Goal: Information Seeking & Learning: Learn about a topic

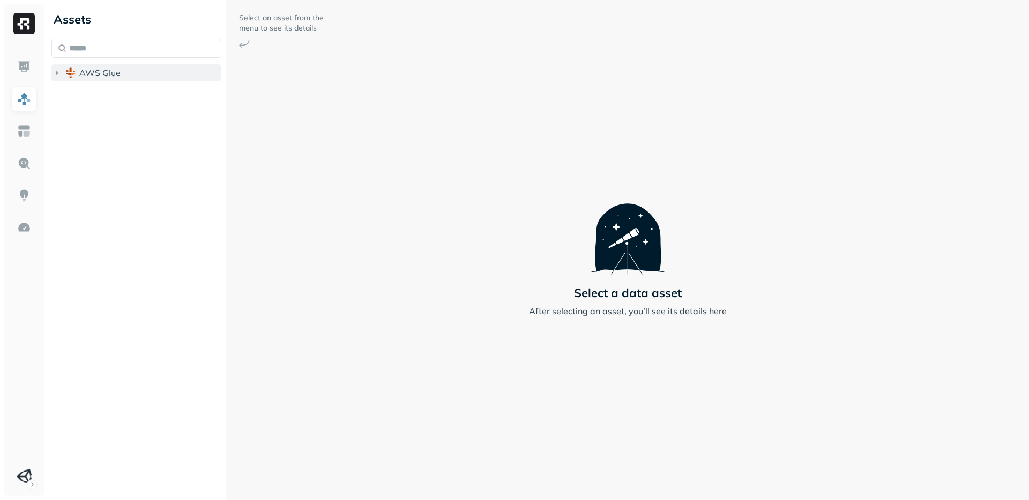
click at [63, 74] on button "AWS Glue" at bounding box center [136, 72] width 170 height 17
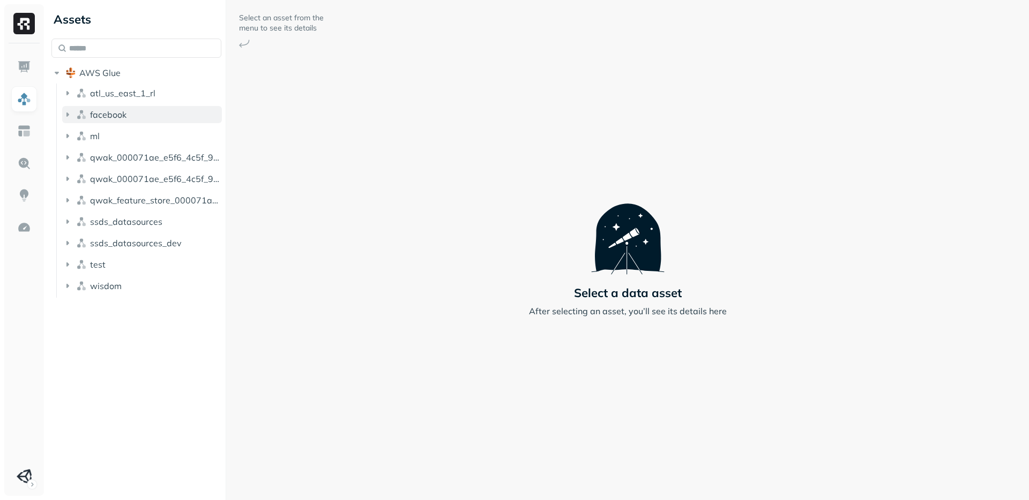
click at [66, 114] on icon "button" at bounding box center [67, 114] width 11 height 11
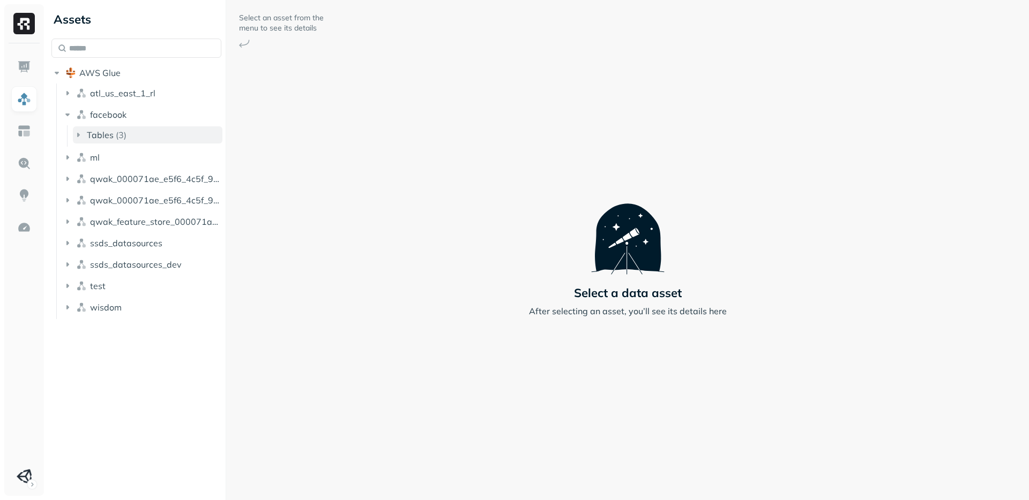
click at [79, 133] on icon "button" at bounding box center [78, 135] width 11 height 11
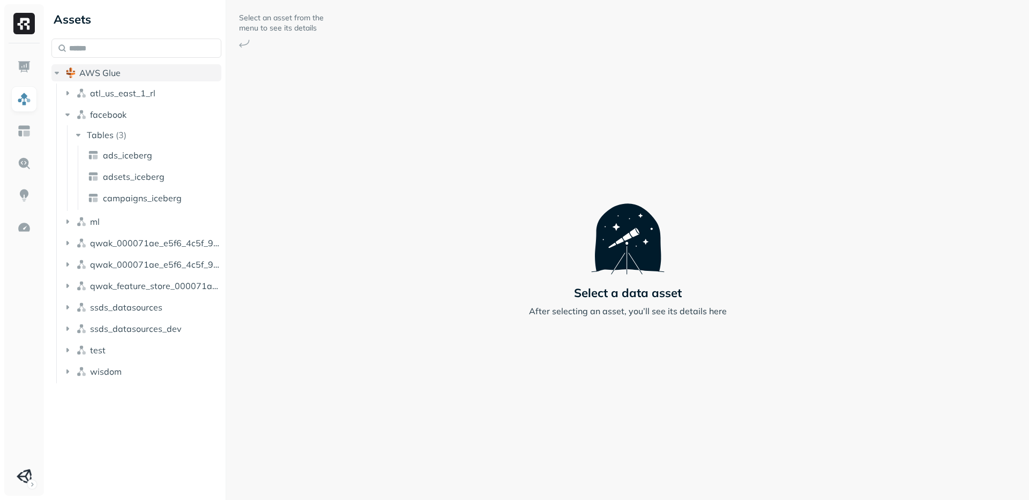
click at [59, 76] on icon "button" at bounding box center [56, 73] width 11 height 11
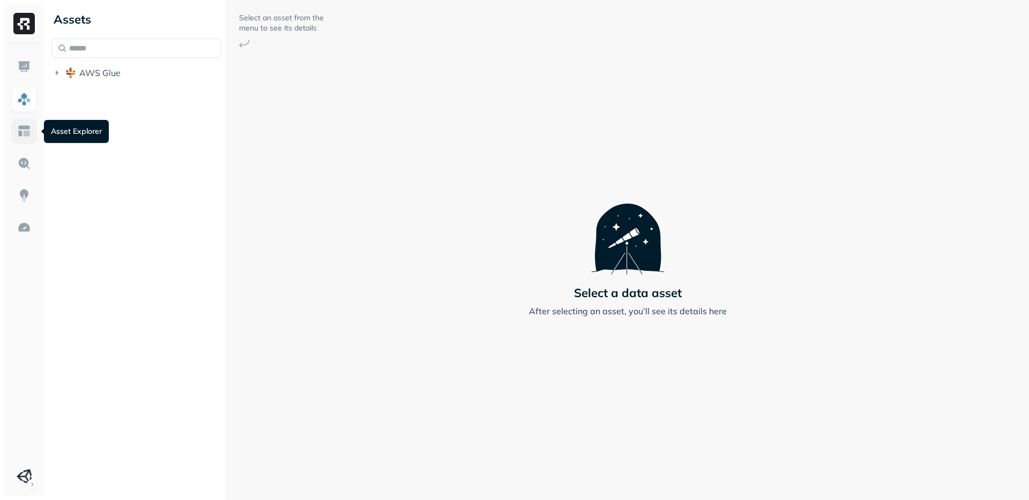
click at [25, 126] on img at bounding box center [24, 131] width 14 height 14
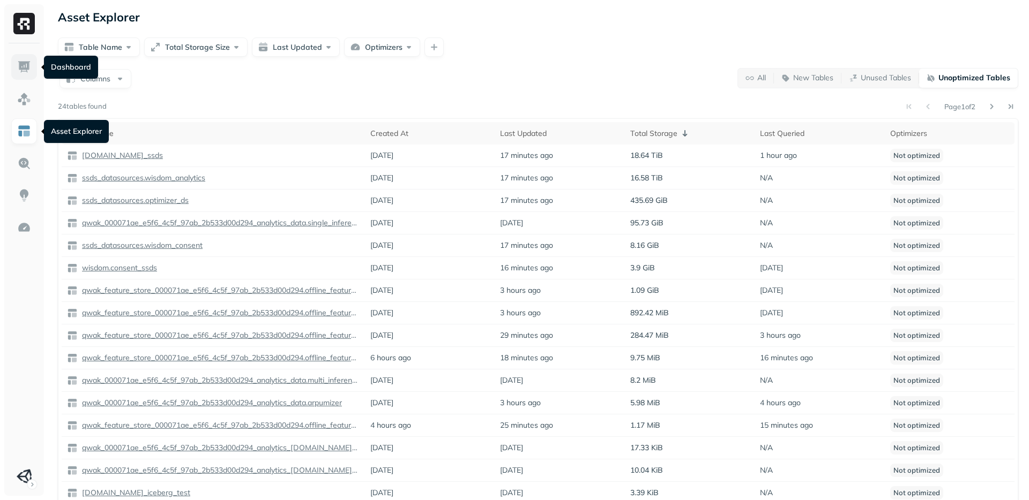
click at [23, 65] on img at bounding box center [24, 67] width 14 height 14
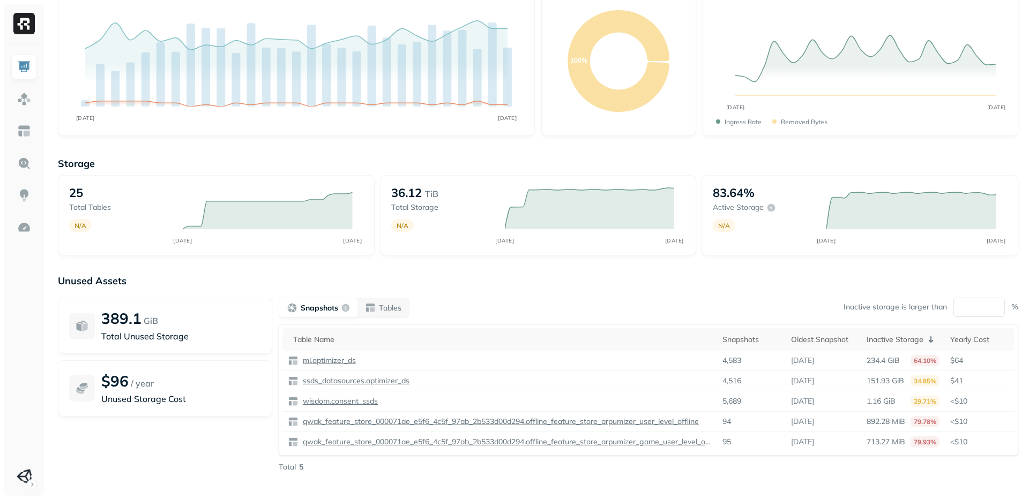
scroll to position [94, 0]
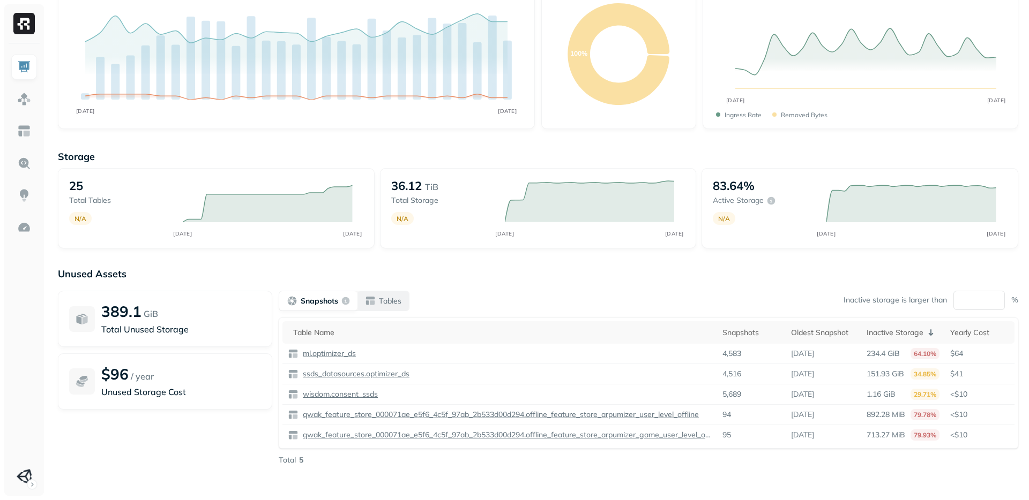
click at [388, 307] on button "Tables" at bounding box center [382, 300] width 51 height 19
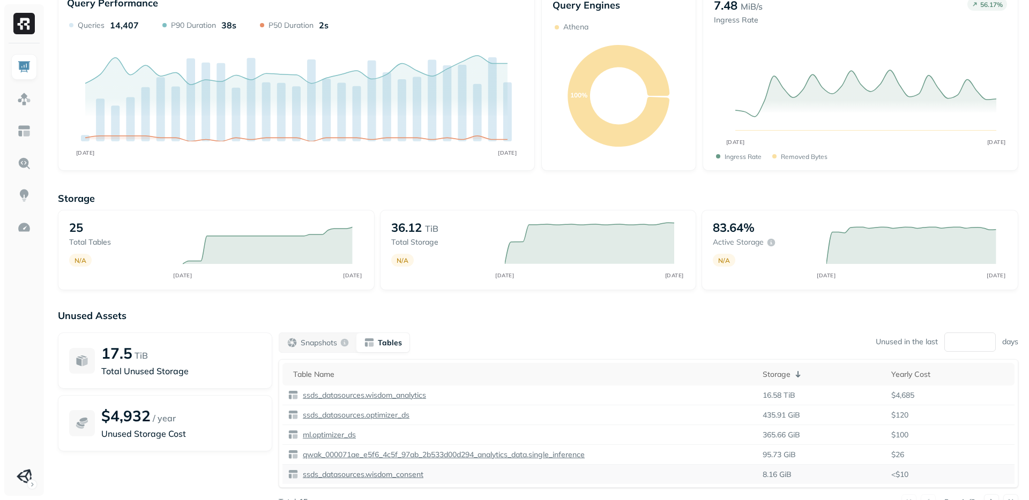
scroll to position [0, 0]
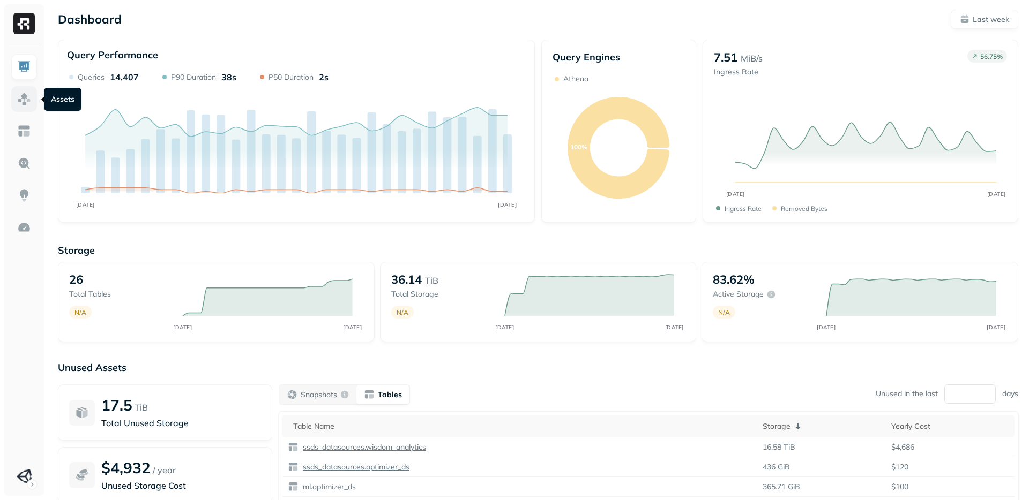
click at [23, 100] on img at bounding box center [24, 99] width 14 height 14
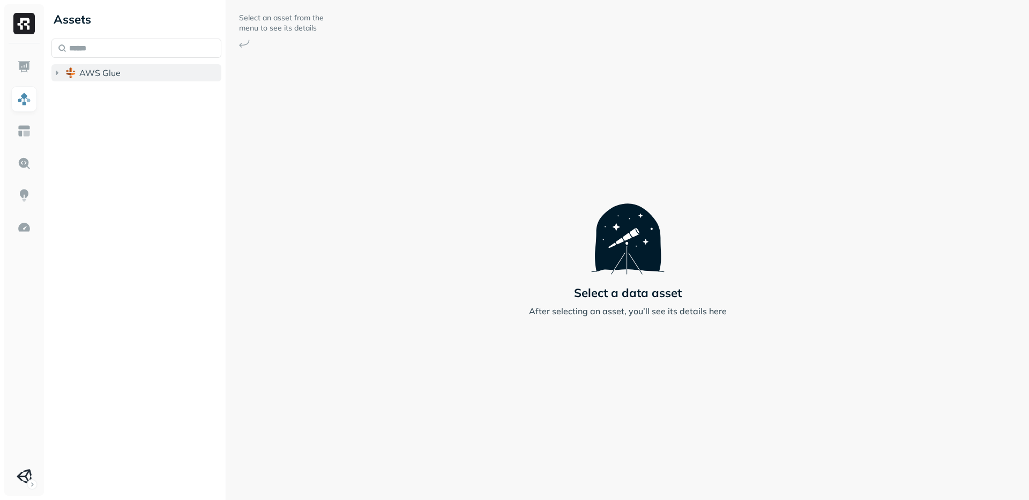
click at [71, 75] on img "button" at bounding box center [70, 73] width 11 height 11
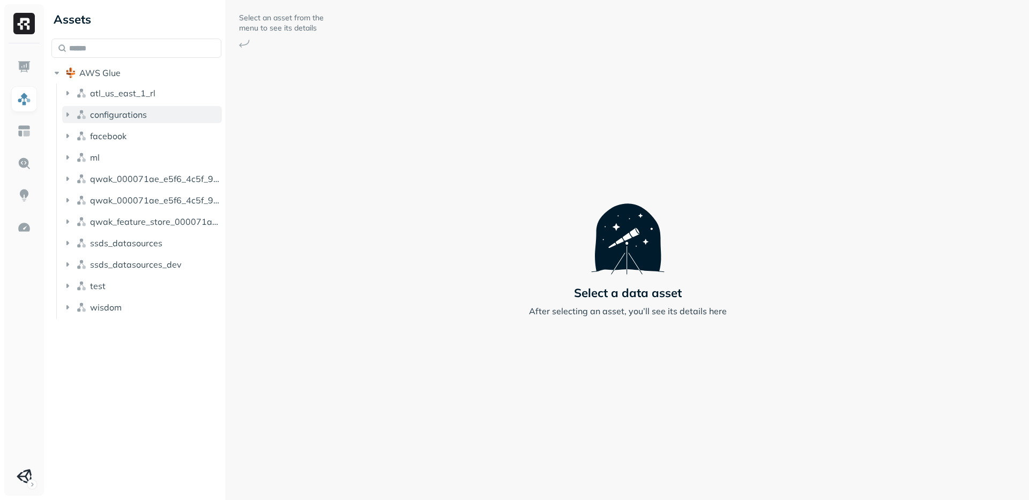
click at [71, 114] on icon "button" at bounding box center [67, 114] width 11 height 11
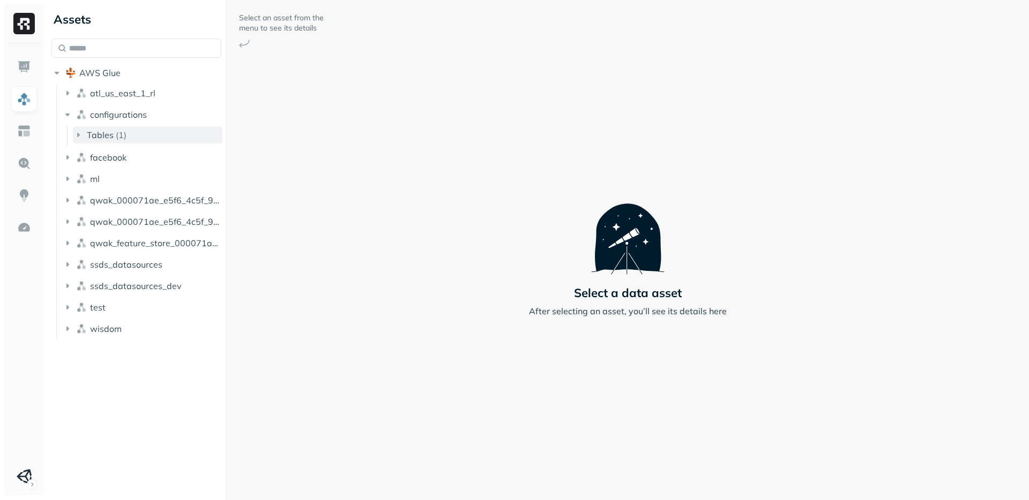
click at [80, 134] on icon "button" at bounding box center [78, 135] width 11 height 11
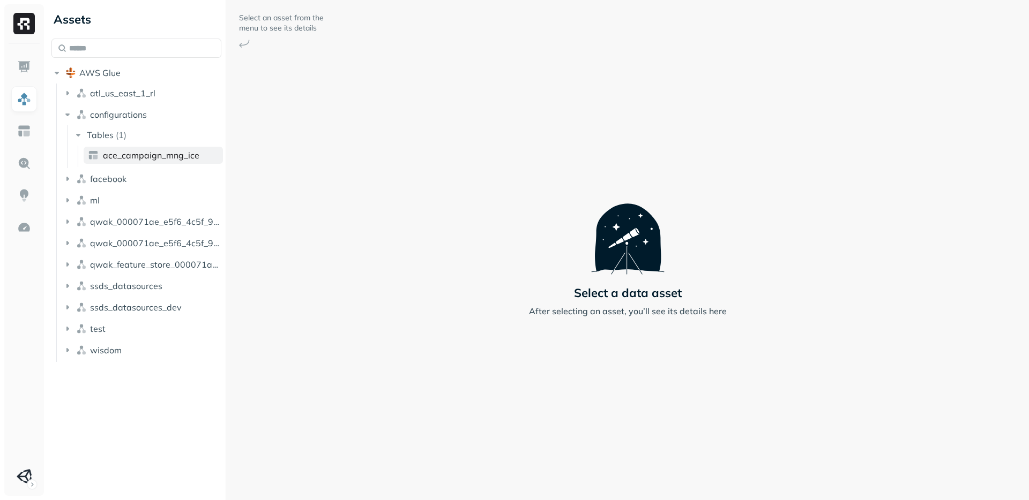
click at [116, 152] on span "ace_campaign_mng_ice" at bounding box center [151, 155] width 96 height 11
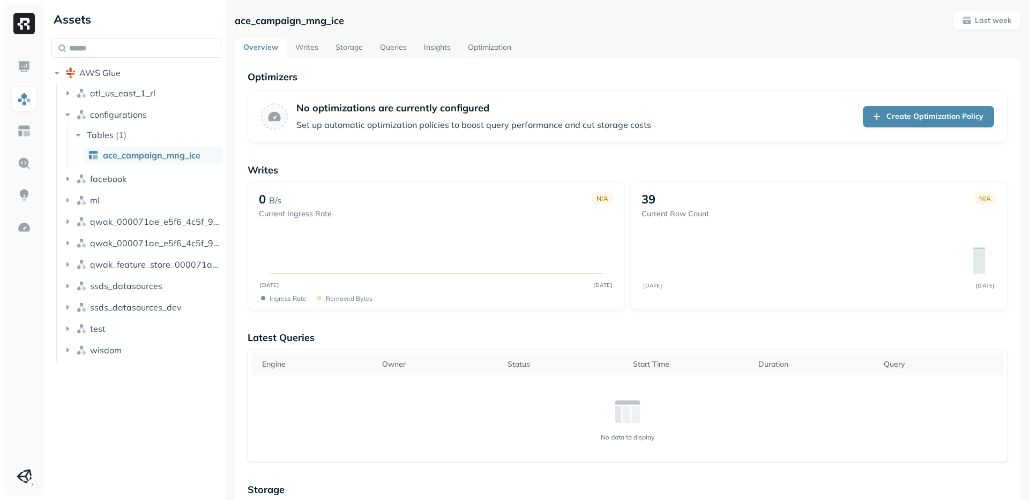
click at [305, 50] on link "Writes" at bounding box center [307, 48] width 40 height 19
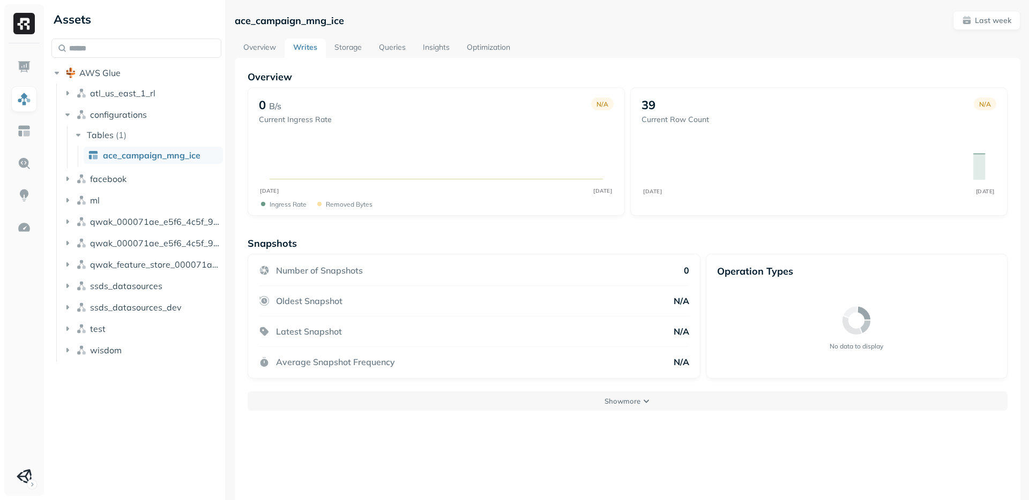
click at [346, 46] on link "Storage" at bounding box center [348, 48] width 44 height 19
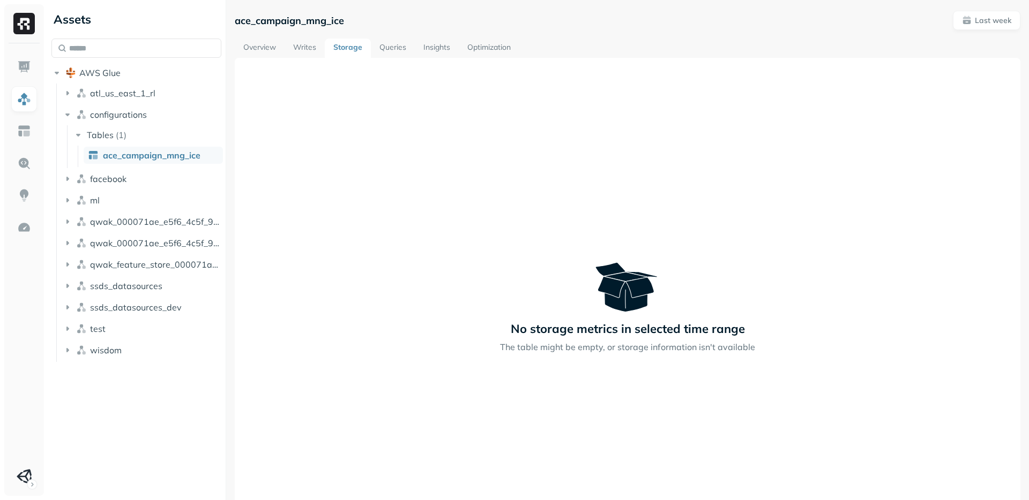
click at [394, 49] on link "Queries" at bounding box center [393, 48] width 44 height 19
click at [440, 44] on link "Insights" at bounding box center [436, 48] width 44 height 19
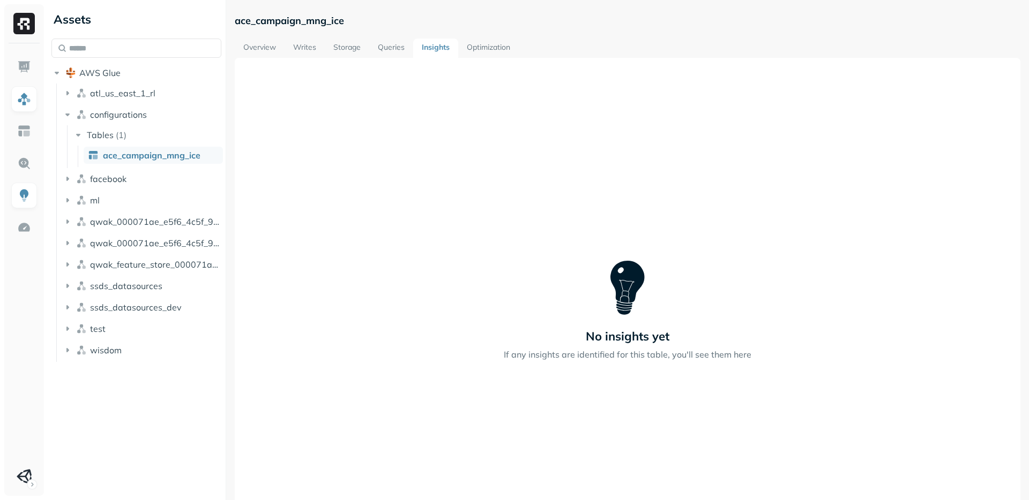
click at [489, 44] on link "Optimization" at bounding box center [488, 48] width 61 height 19
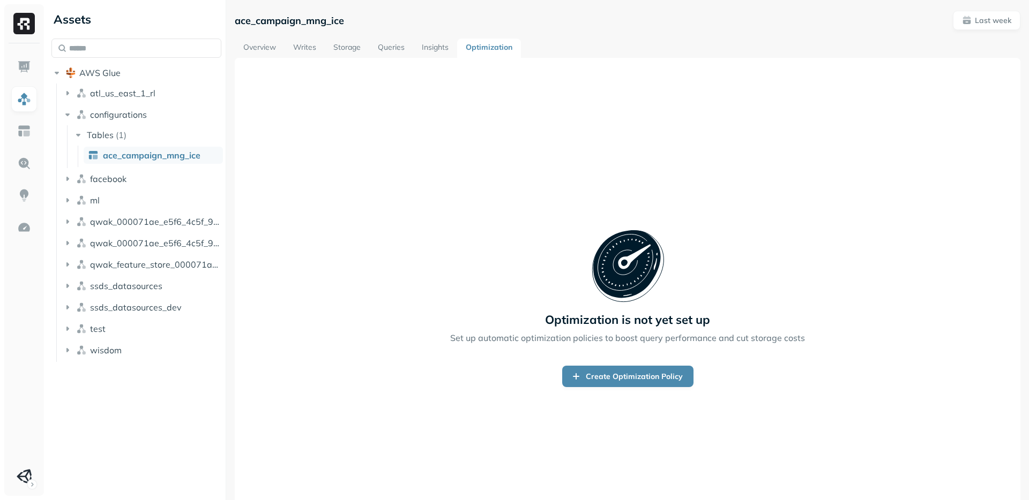
click at [254, 45] on link "Overview" at bounding box center [260, 48] width 50 height 19
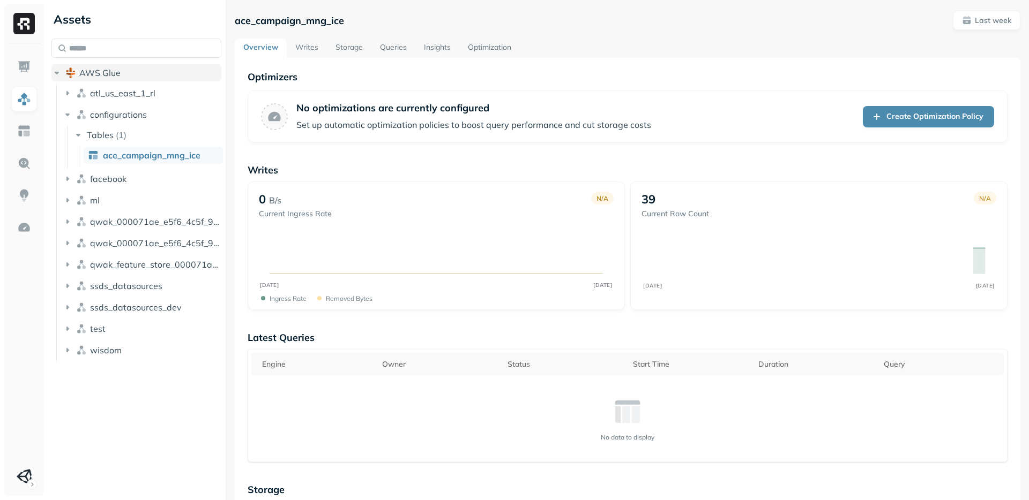
click at [55, 71] on icon "button" at bounding box center [56, 73] width 11 height 11
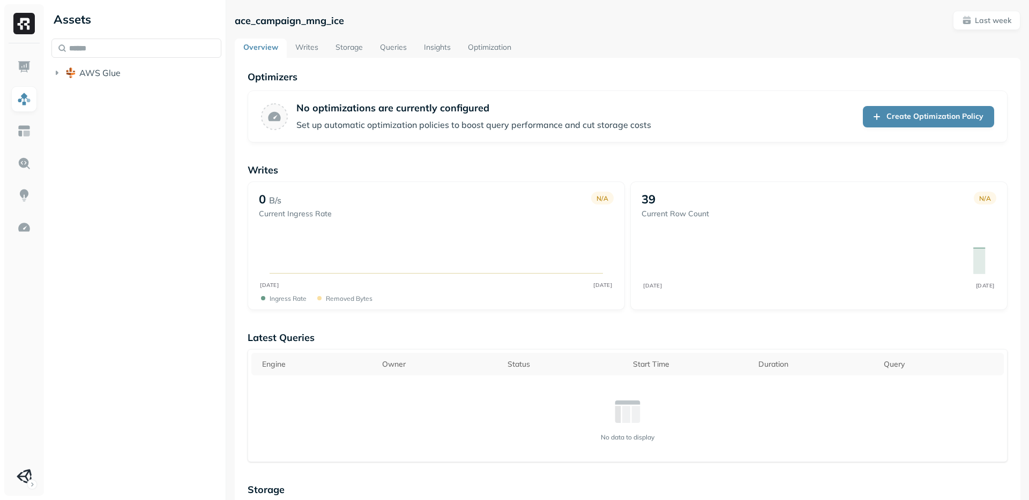
click at [26, 19] on img at bounding box center [23, 23] width 21 height 21
click at [18, 67] on img at bounding box center [24, 67] width 14 height 14
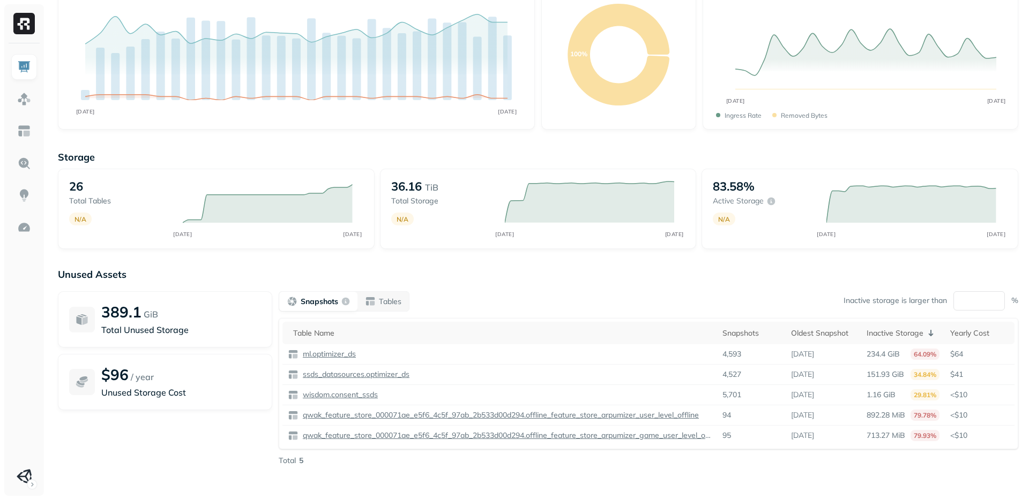
scroll to position [96, 0]
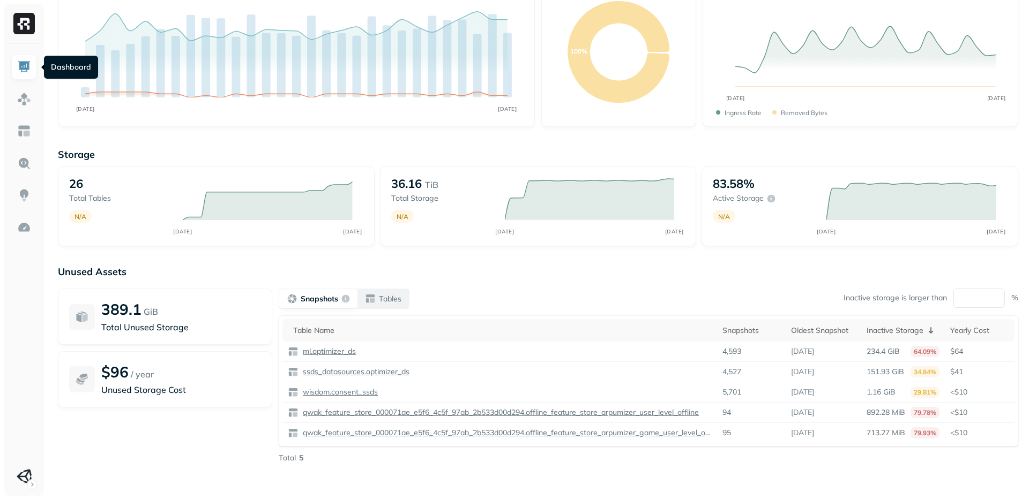
click at [389, 299] on p "Tables" at bounding box center [390, 299] width 23 height 10
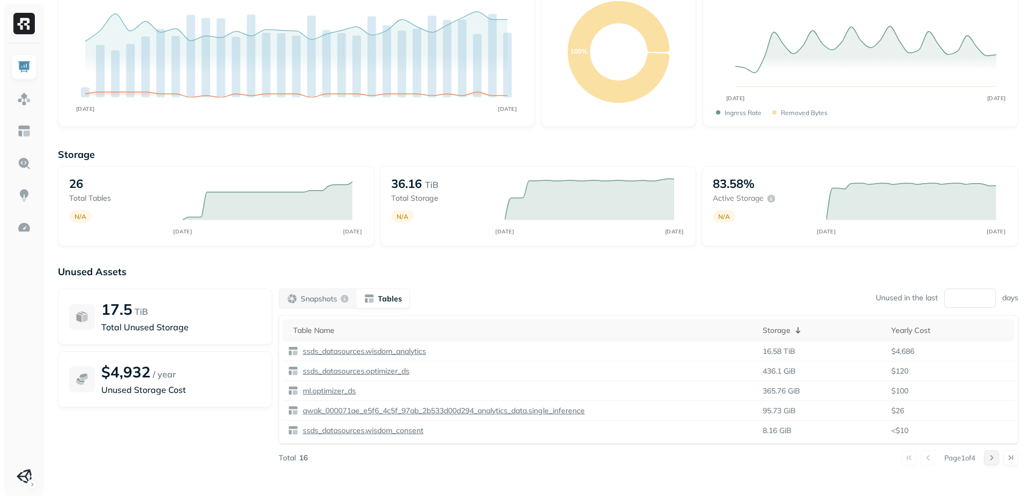
click at [988, 458] on button at bounding box center [991, 458] width 15 height 15
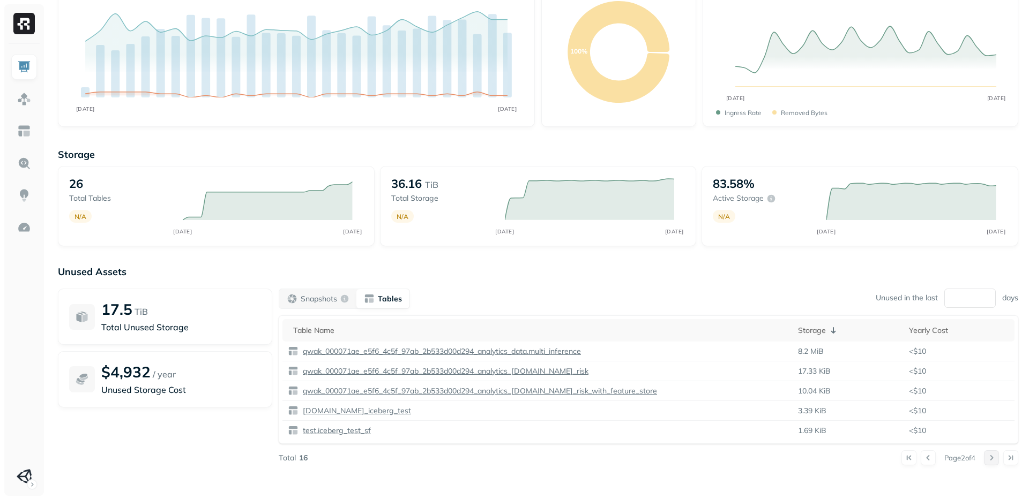
click at [988, 458] on button at bounding box center [991, 458] width 15 height 15
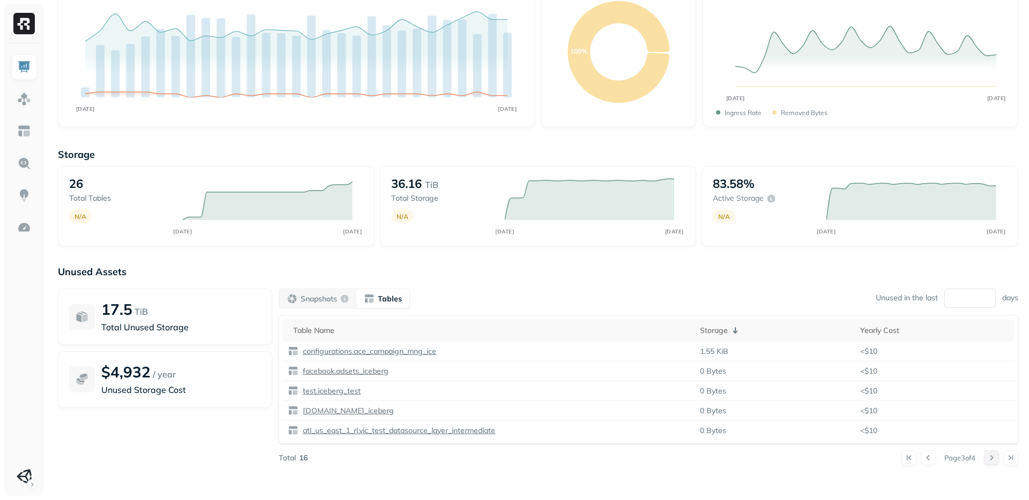
click at [988, 458] on button at bounding box center [991, 458] width 15 height 15
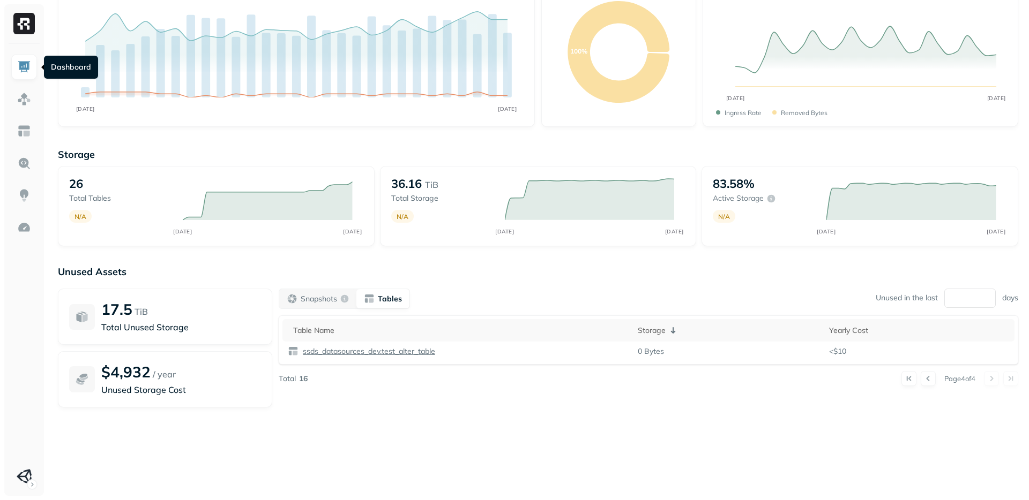
click at [21, 73] on img at bounding box center [24, 67] width 14 height 14
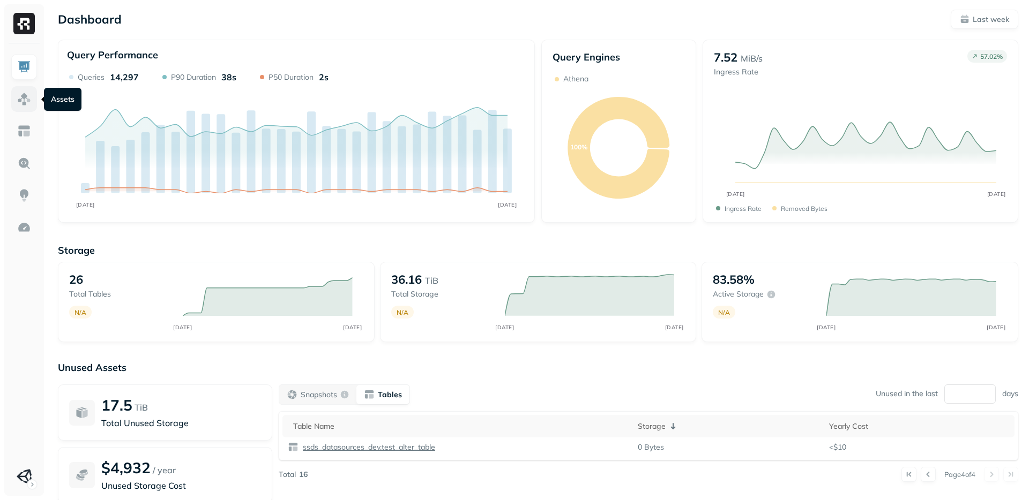
click at [21, 93] on img at bounding box center [24, 99] width 14 height 14
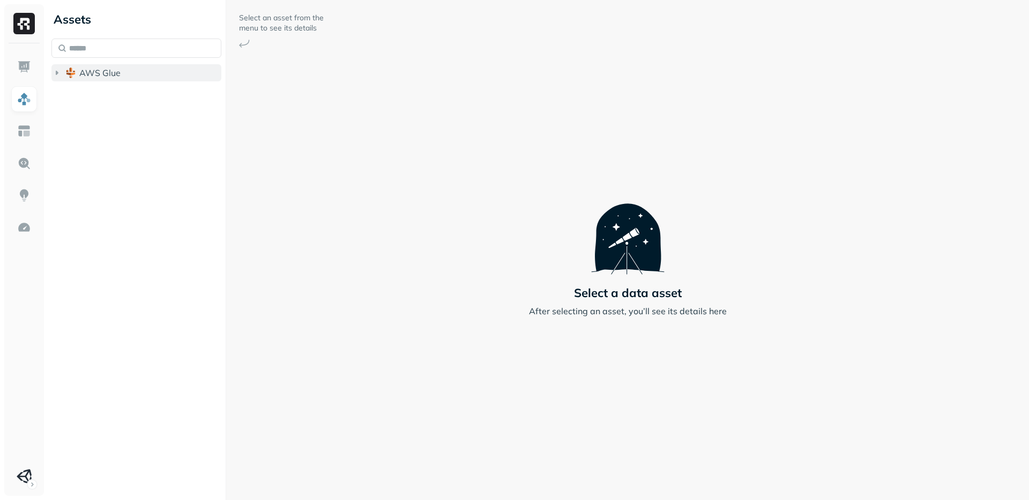
click at [55, 74] on icon "button" at bounding box center [56, 73] width 11 height 11
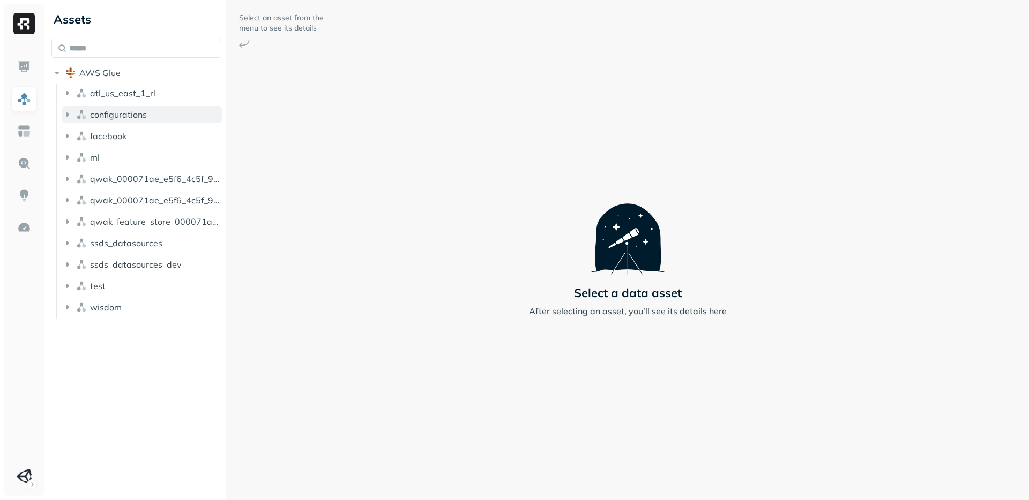
click at [68, 112] on icon "button" at bounding box center [67, 114] width 11 height 11
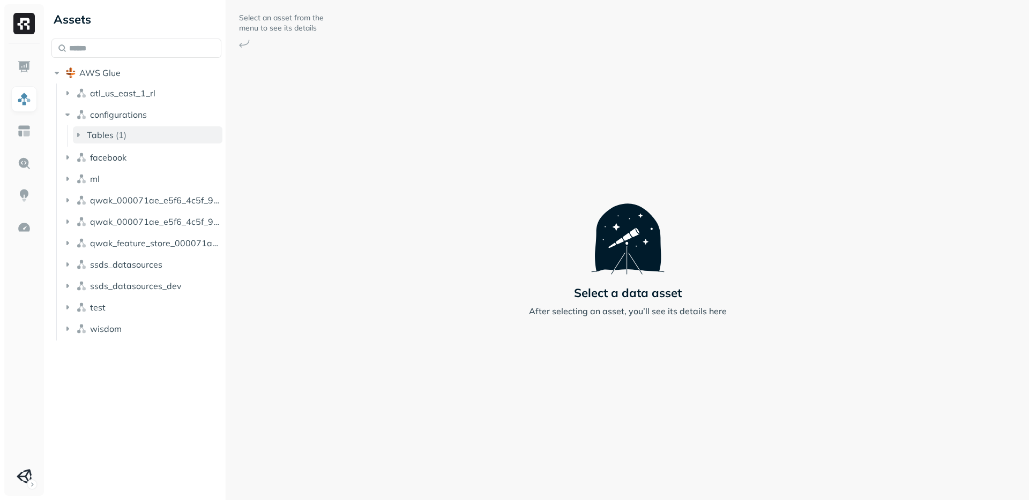
click at [85, 130] on button "Tables ( 1 )" at bounding box center [147, 134] width 149 height 17
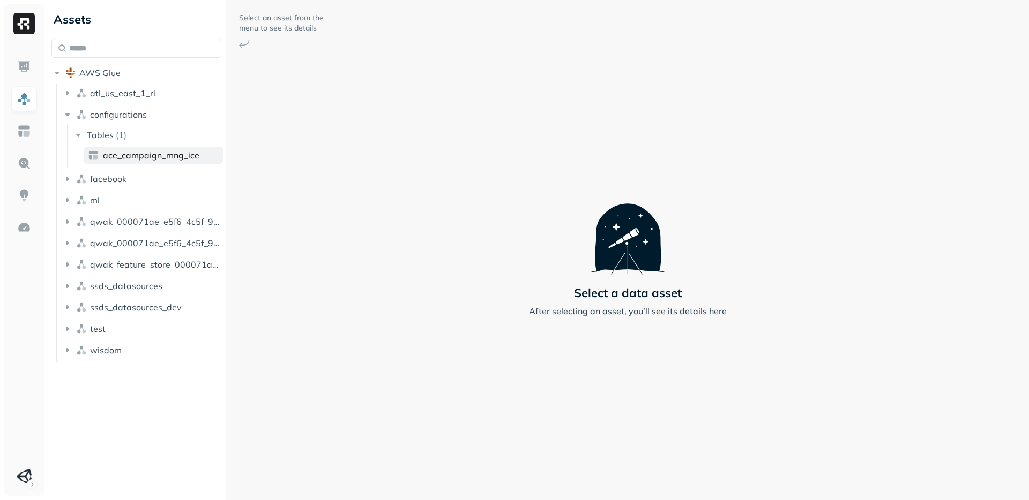
click at [122, 162] on link "ace_campaign_mng_ice" at bounding box center [153, 155] width 139 height 17
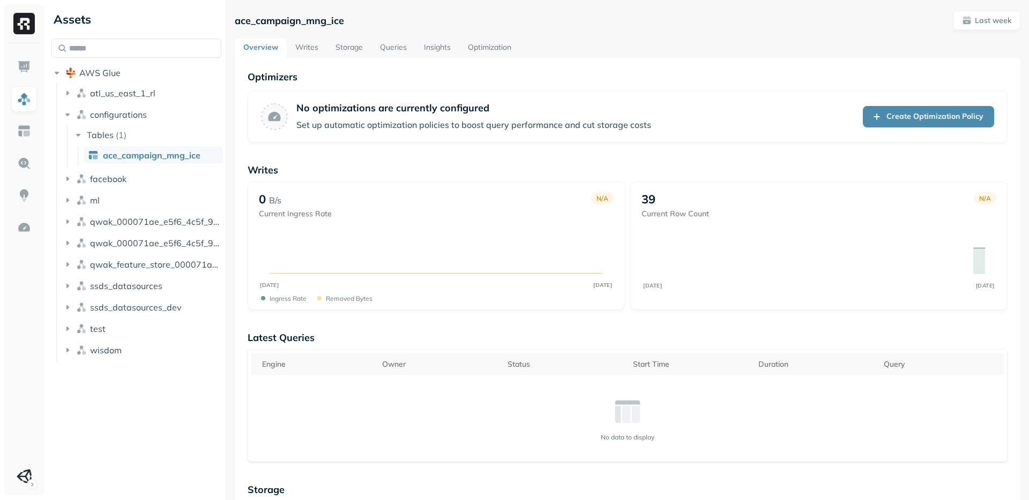
click at [303, 51] on link "Writes" at bounding box center [307, 48] width 40 height 19
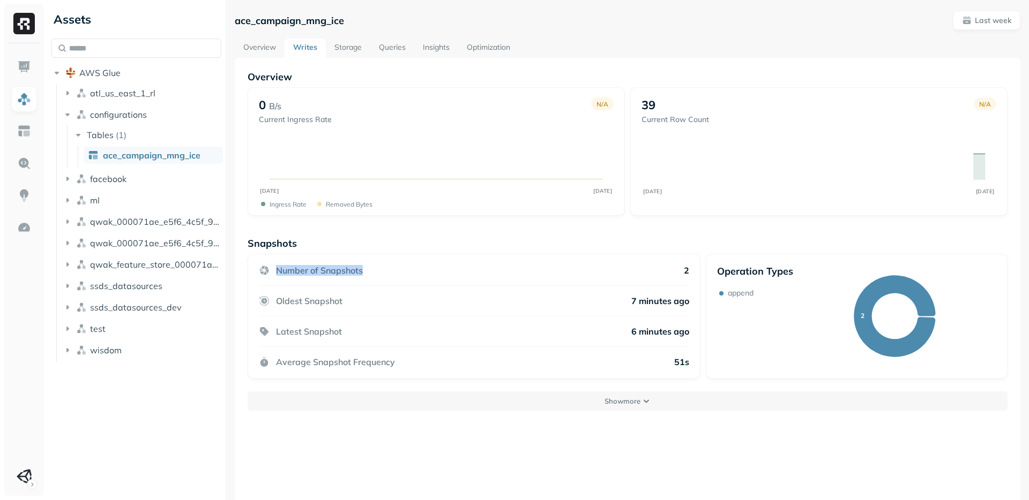
drag, startPoint x: 366, startPoint y: 272, endPoint x: 277, endPoint y: 272, distance: 89.5
click at [277, 272] on div "Number of Snapshots 2" at bounding box center [474, 275] width 430 height 21
click at [302, 308] on div "Oldest Snapshot 7 minutes ago" at bounding box center [474, 301] width 430 height 31
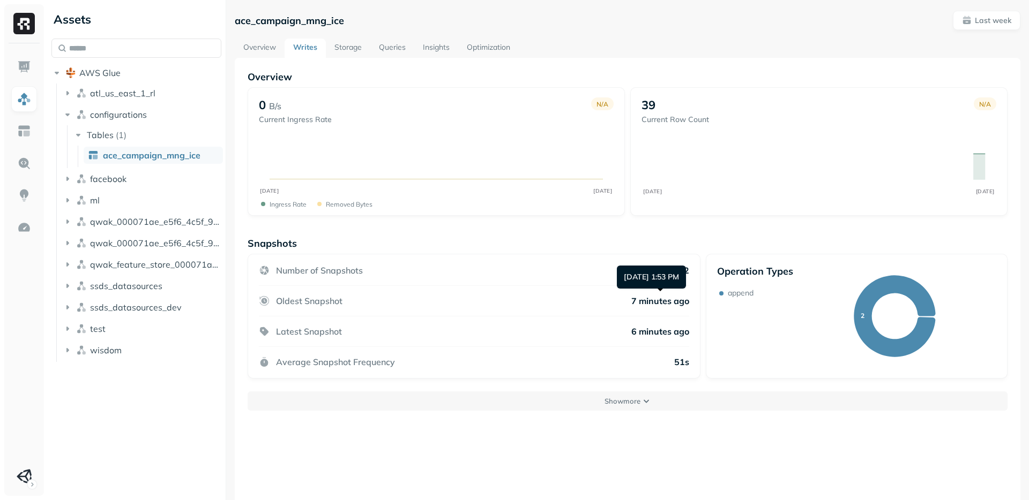
click at [658, 302] on p "7 minutes ago" at bounding box center [660, 301] width 58 height 11
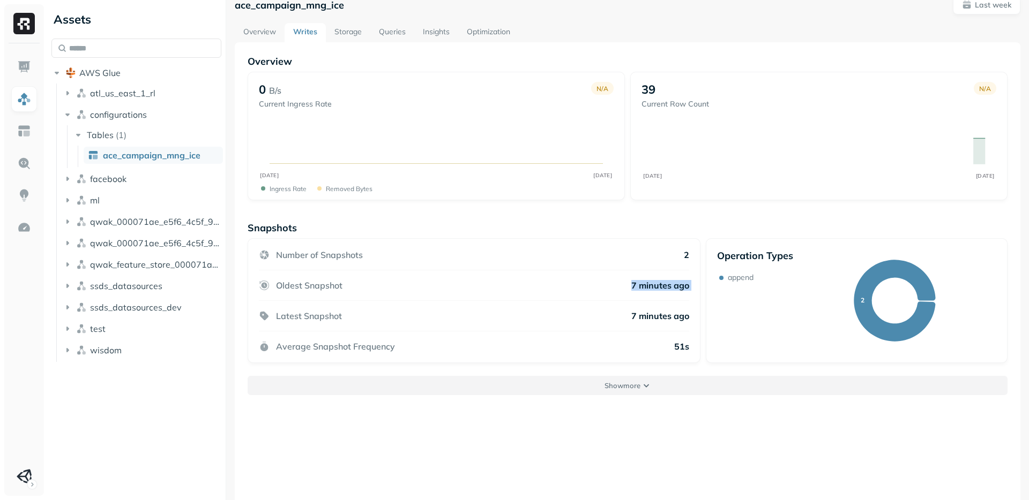
click at [582, 384] on button "Show more" at bounding box center [628, 385] width 760 height 19
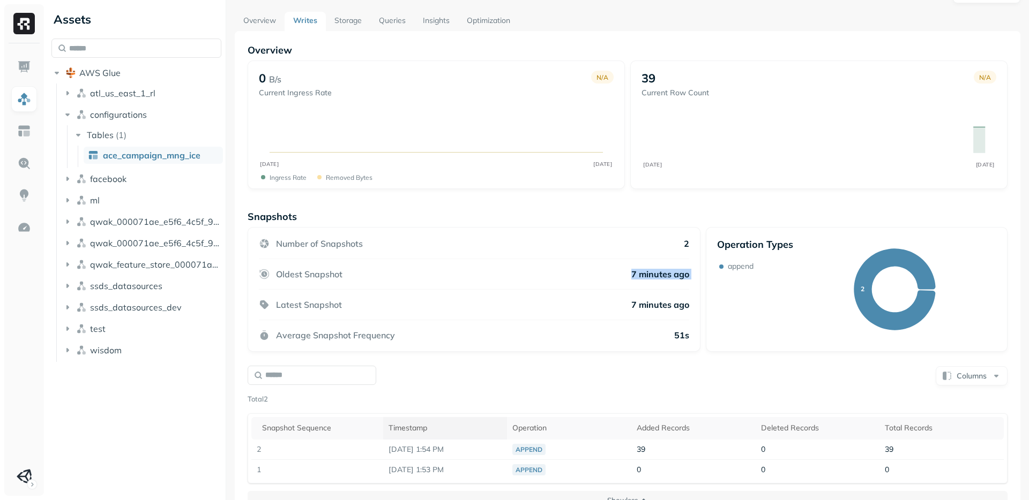
scroll to position [0, 0]
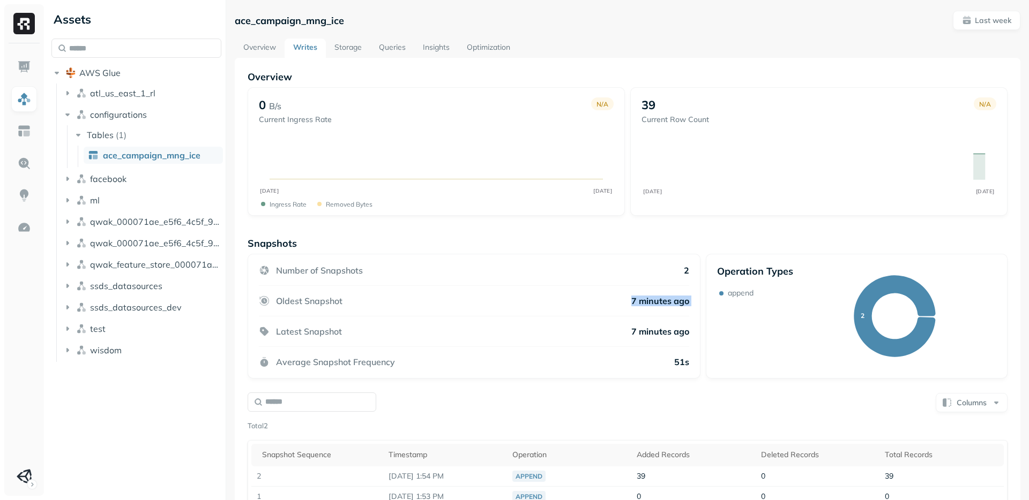
click at [349, 42] on link "Storage" at bounding box center [348, 48] width 44 height 19
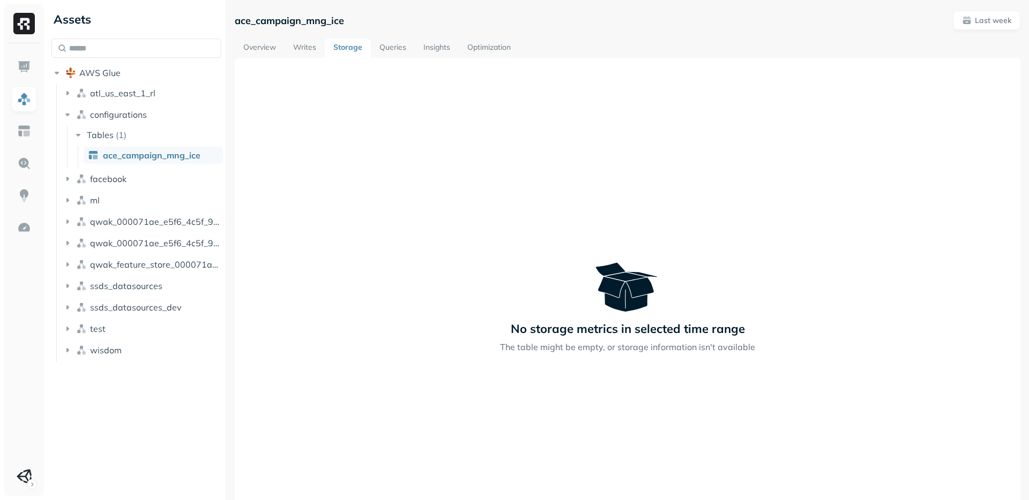
click at [389, 45] on link "Queries" at bounding box center [393, 48] width 44 height 19
click at [448, 49] on link "Insights" at bounding box center [436, 48] width 44 height 19
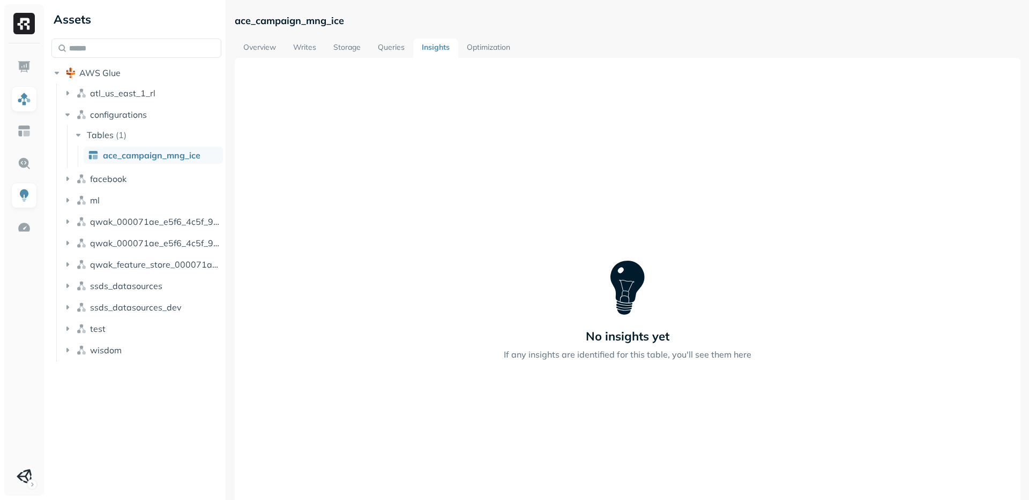
click at [485, 49] on link "Optimization" at bounding box center [488, 48] width 61 height 19
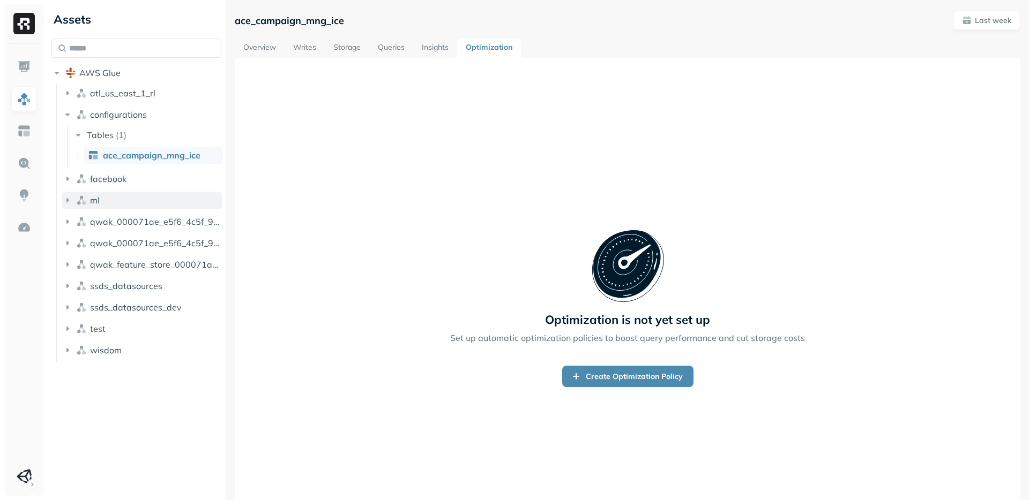
click at [69, 202] on icon "button" at bounding box center [67, 200] width 11 height 11
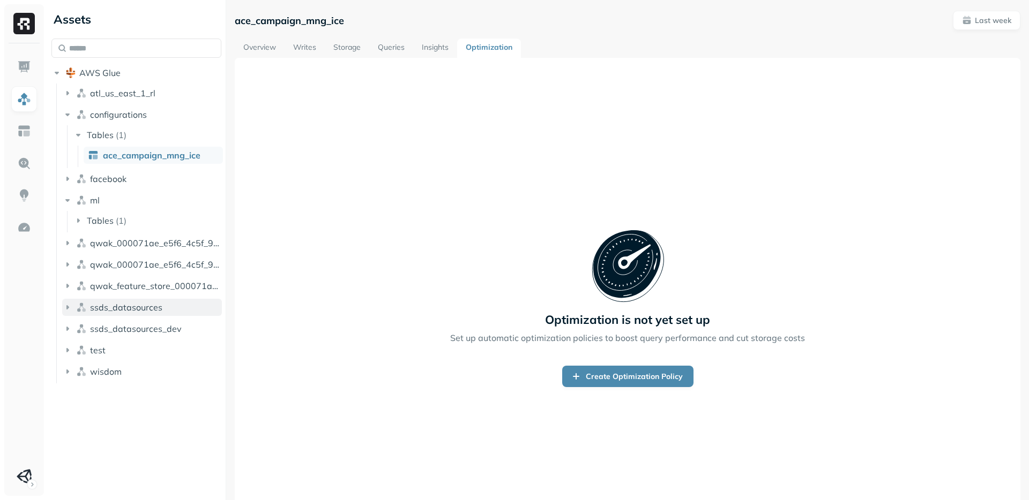
click at [65, 309] on icon "button" at bounding box center [67, 307] width 11 height 11
click at [69, 364] on button "wisdom" at bounding box center [142, 371] width 160 height 17
click at [89, 393] on span "Tables" at bounding box center [100, 392] width 27 height 11
click at [119, 416] on span "analytics_ssds" at bounding box center [132, 412] width 59 height 11
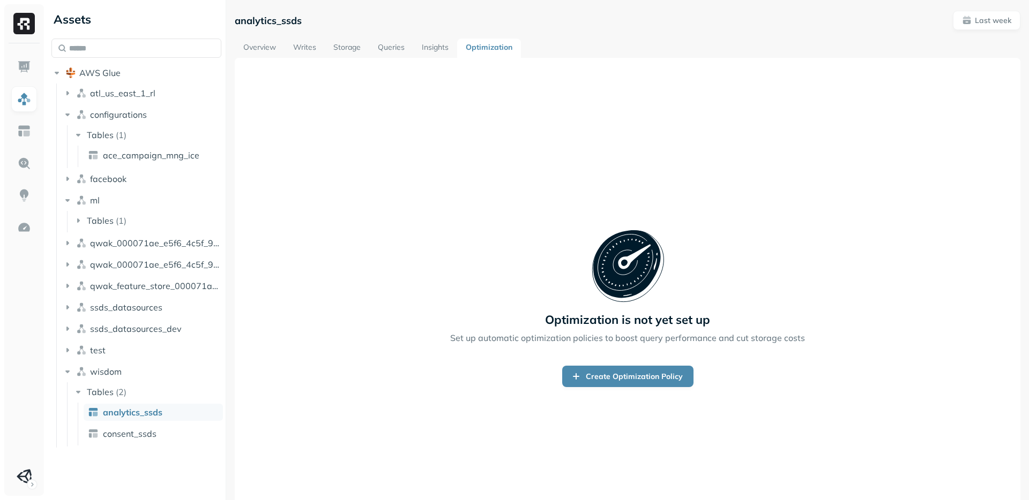
click at [261, 46] on link "Overview" at bounding box center [260, 48] width 50 height 19
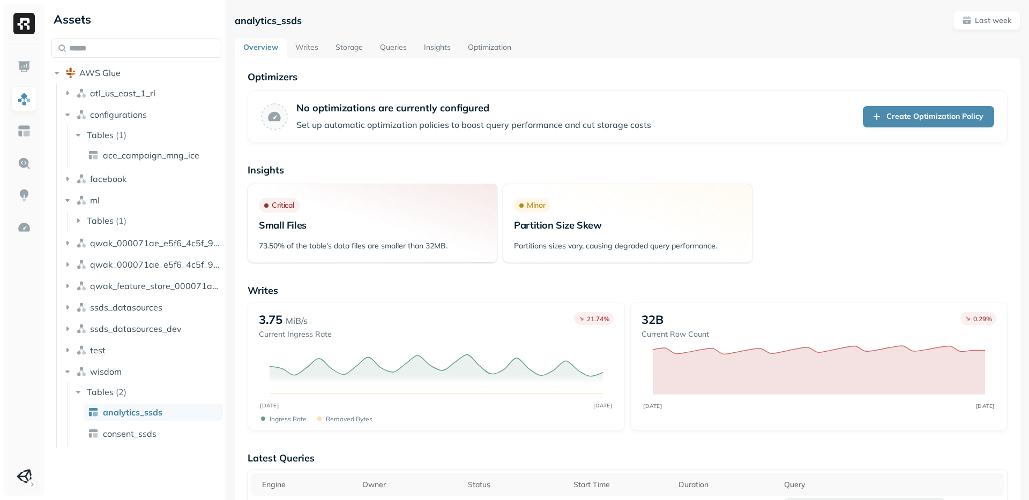
click at [303, 49] on link "Writes" at bounding box center [307, 48] width 40 height 19
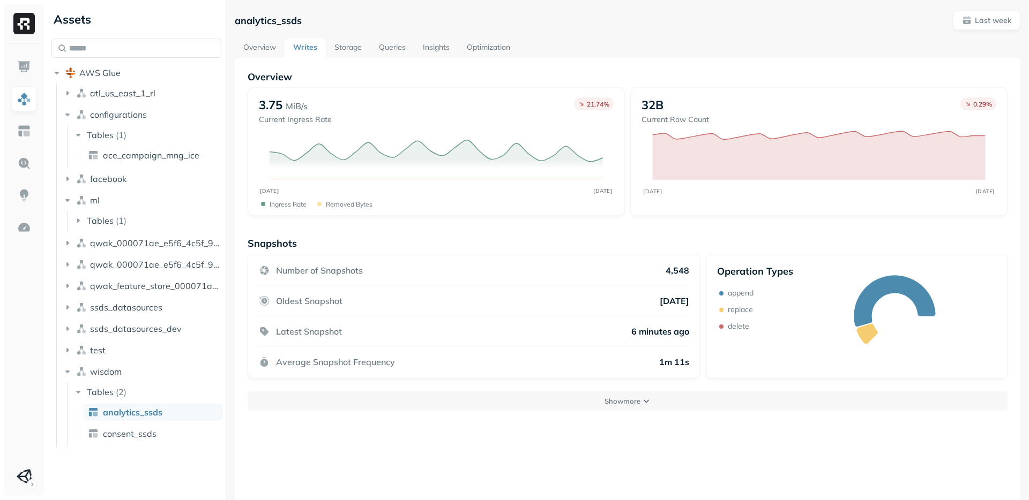
click at [370, 46] on link "Queries" at bounding box center [392, 48] width 44 height 19
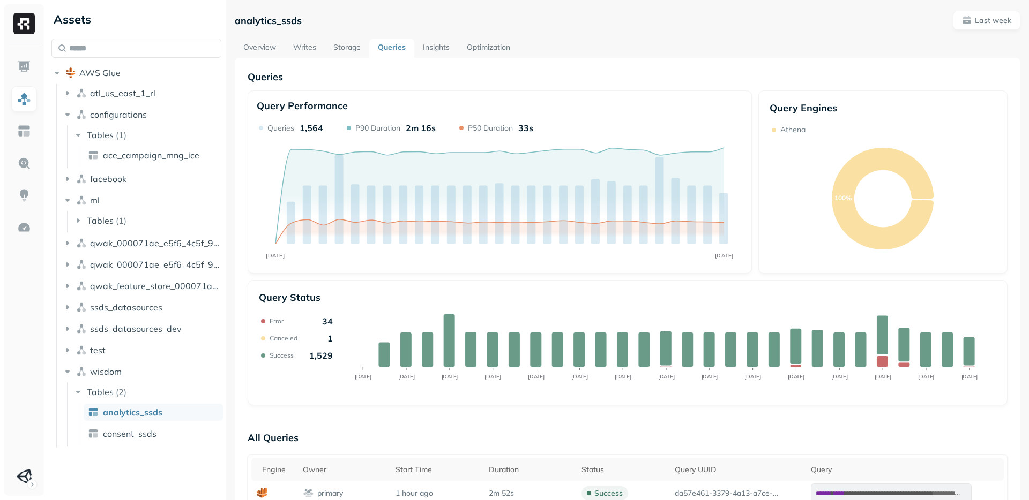
click at [447, 49] on link "Insights" at bounding box center [436, 48] width 44 height 19
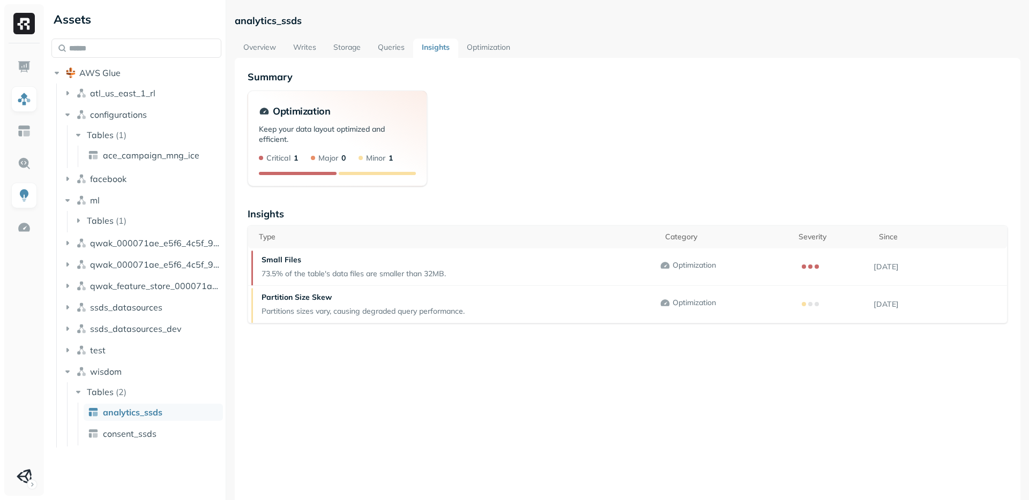
click at [476, 46] on link "Optimization" at bounding box center [488, 48] width 61 height 19
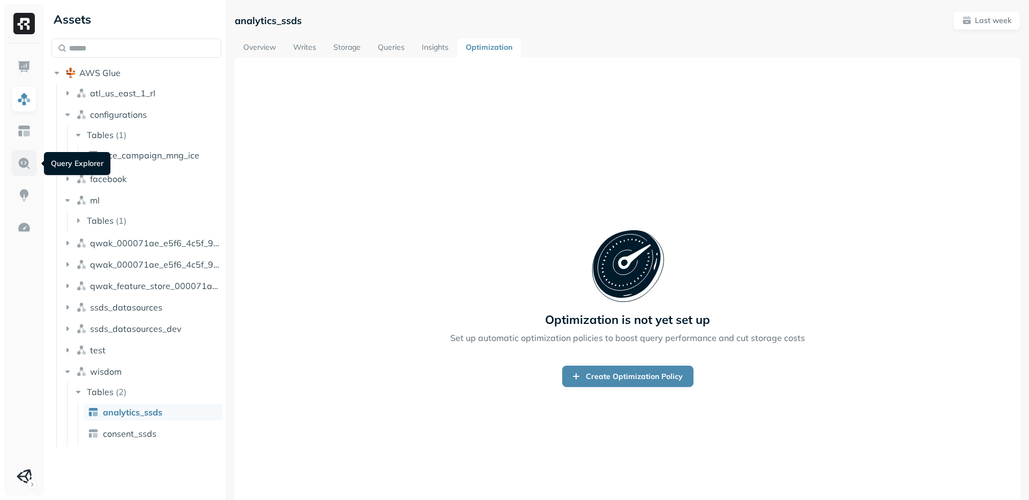
click at [25, 161] on img at bounding box center [24, 163] width 14 height 14
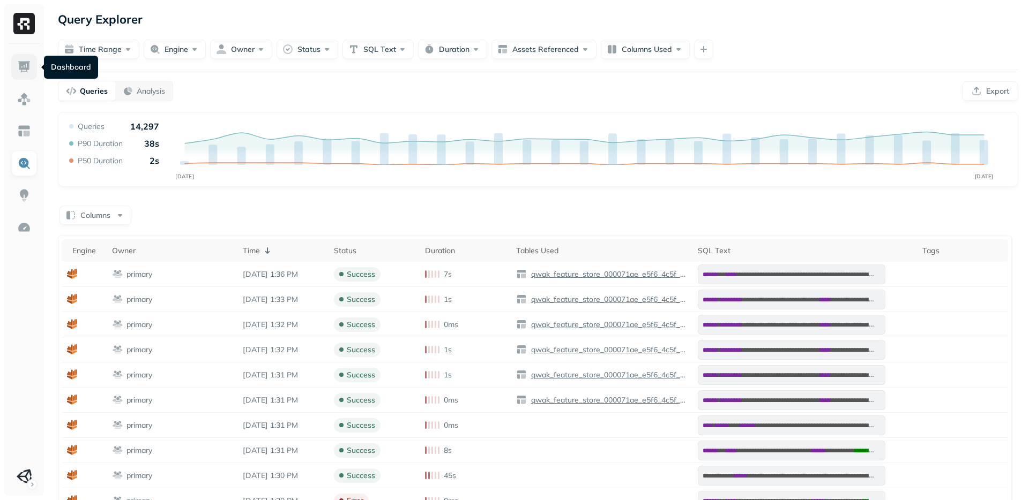
click at [24, 66] on img at bounding box center [24, 67] width 14 height 14
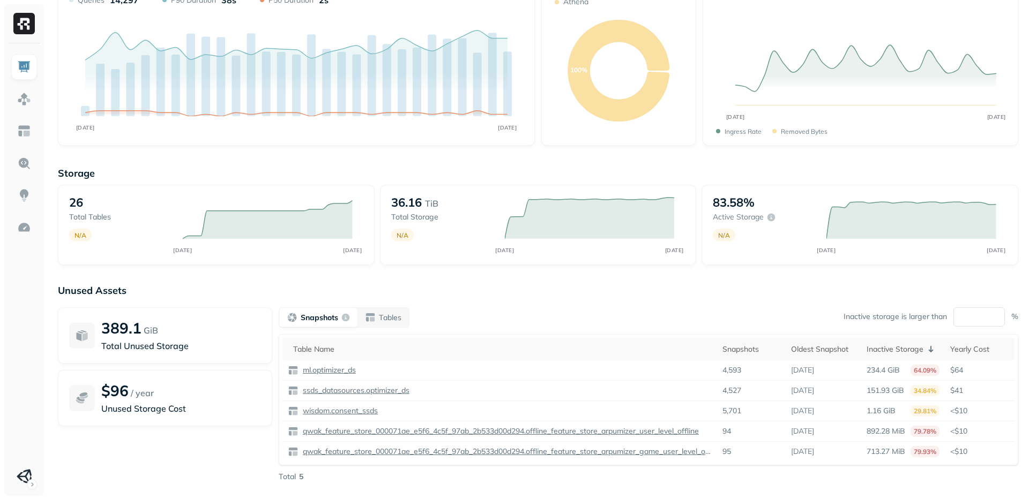
scroll to position [96, 0]
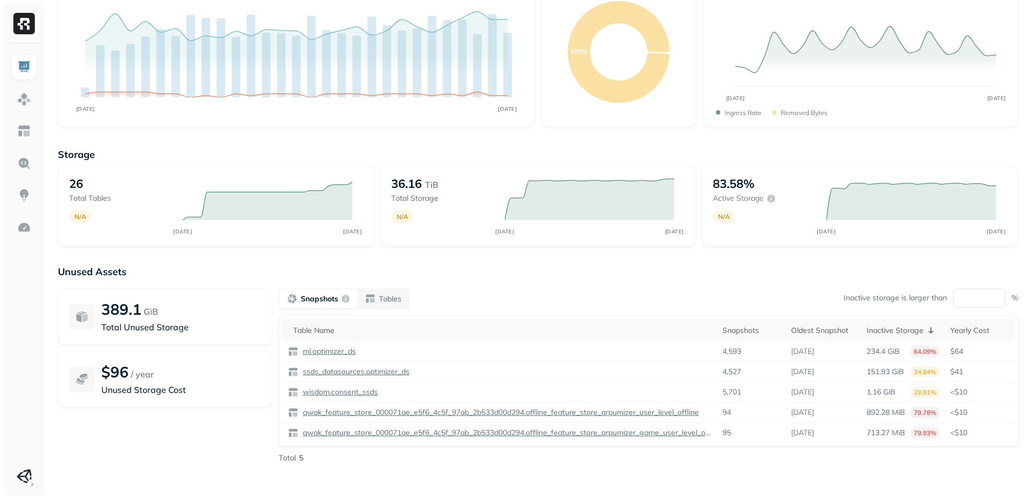
click at [311, 305] on button "Snapshots" at bounding box center [318, 298] width 78 height 19
click at [377, 304] on button "Tables" at bounding box center [382, 298] width 51 height 19
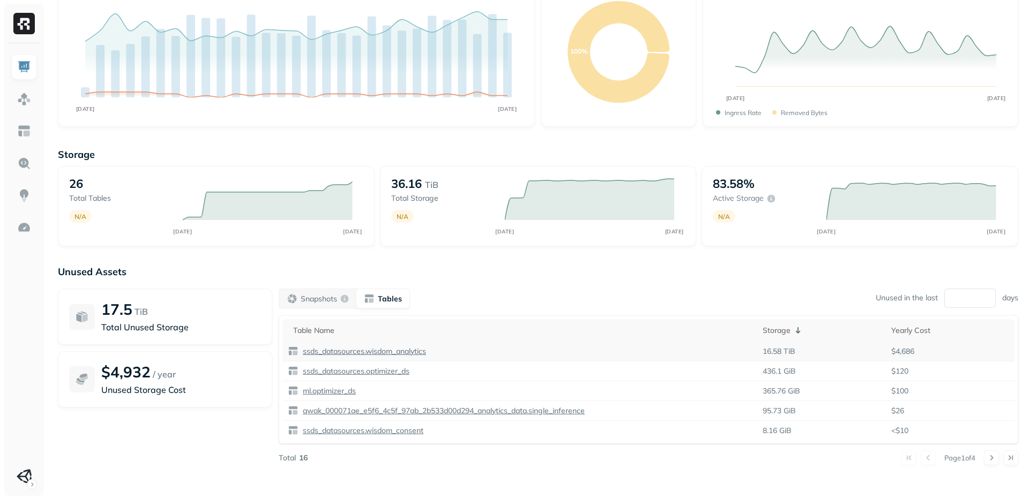
click at [396, 354] on p "ssds_datasources.wisdom_analytics" at bounding box center [363, 352] width 125 height 10
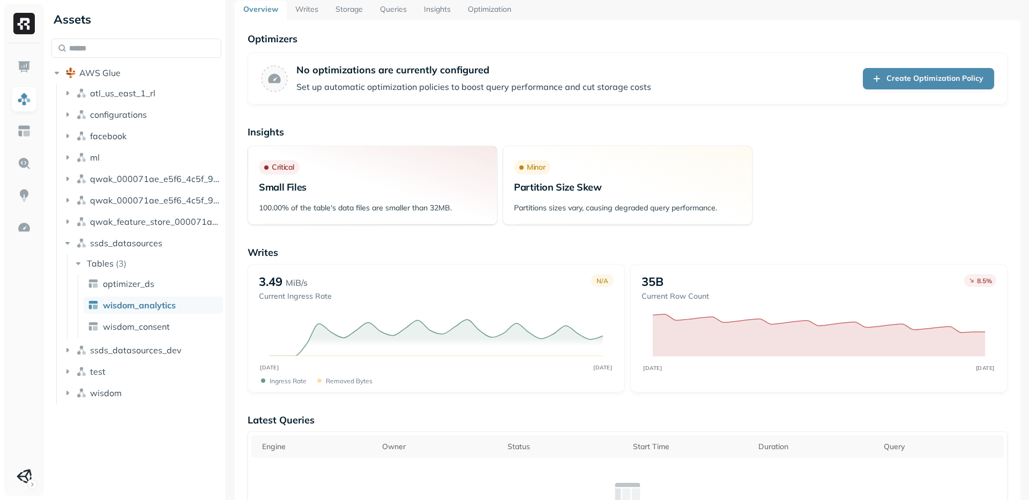
scroll to position [8, 0]
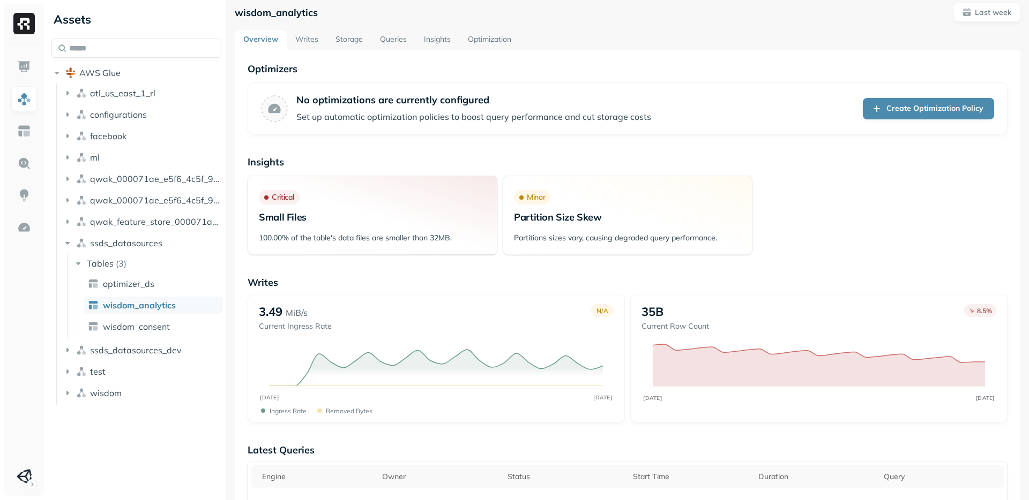
click at [303, 40] on link "Writes" at bounding box center [307, 40] width 40 height 19
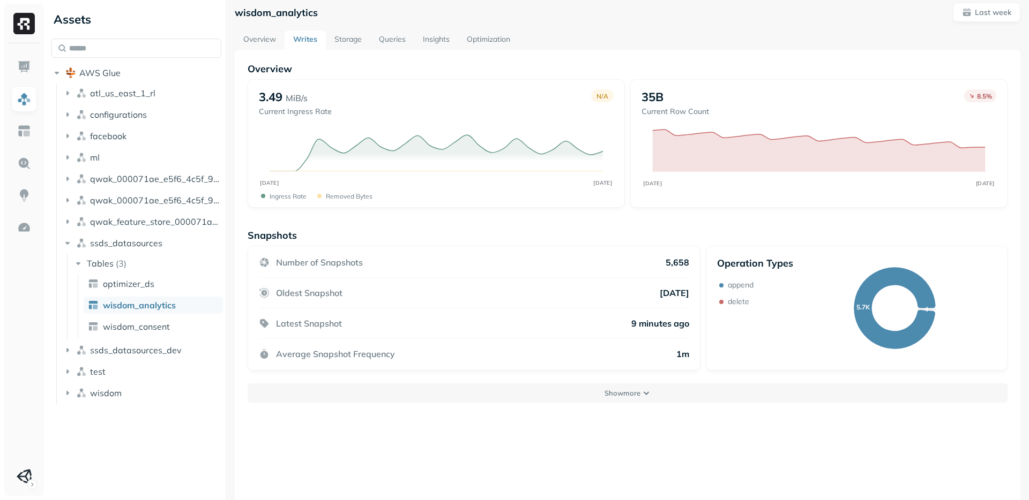
click at [358, 40] on link "Storage" at bounding box center [348, 40] width 44 height 19
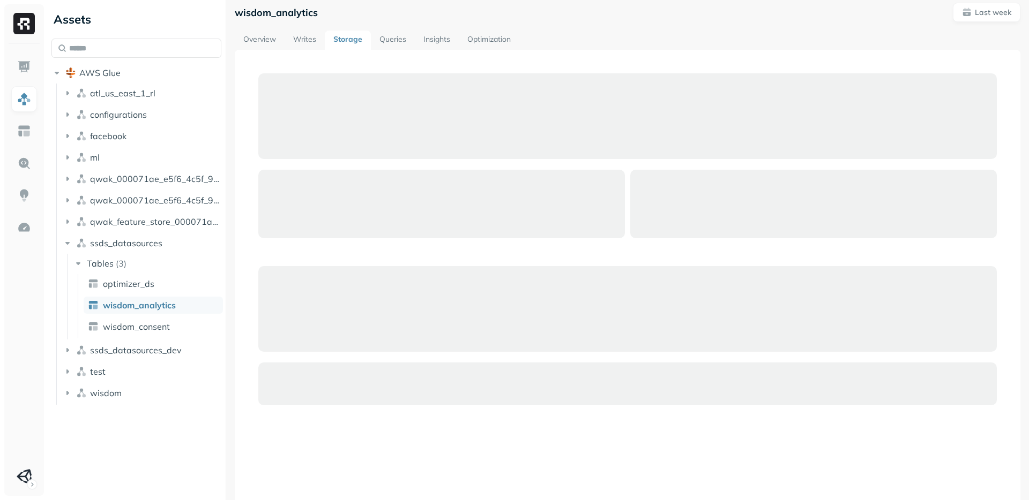
click at [358, 40] on link "Storage" at bounding box center [348, 40] width 46 height 19
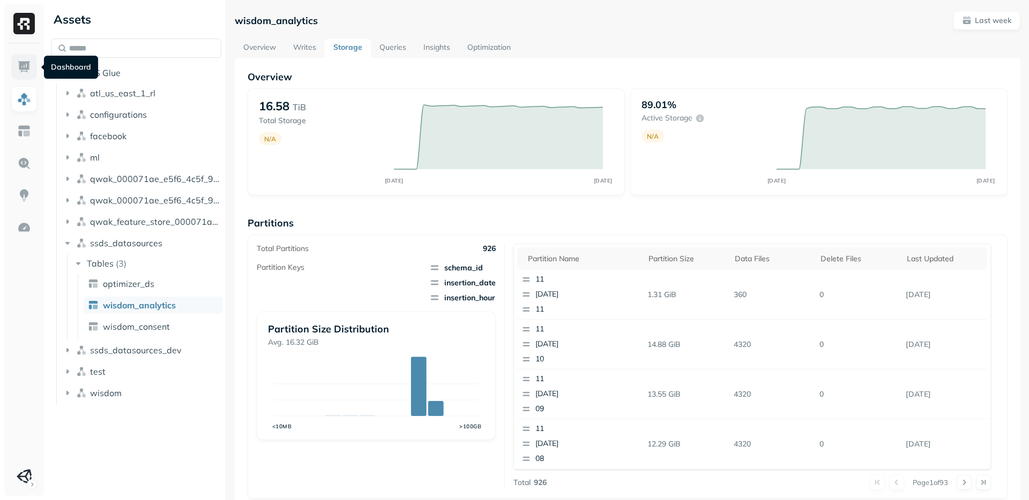
click at [20, 67] on img at bounding box center [24, 67] width 14 height 14
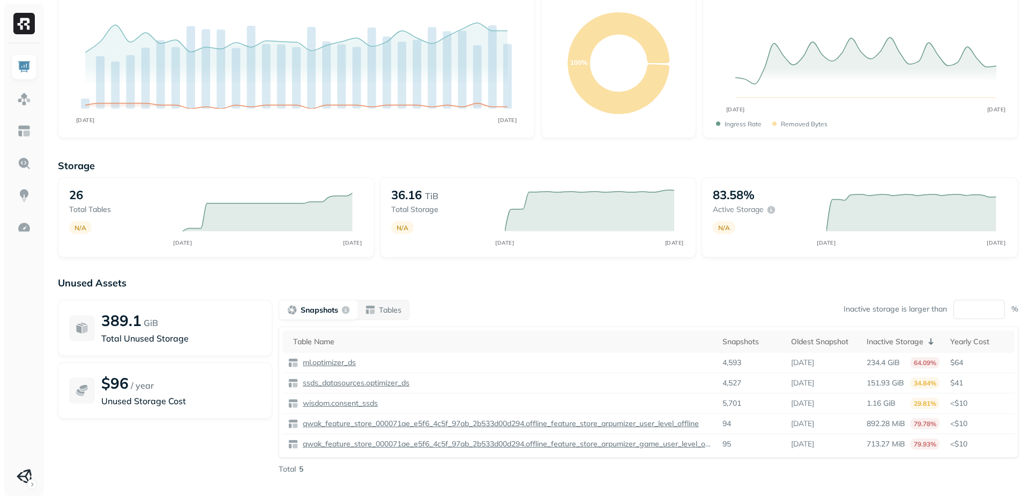
scroll to position [88, 0]
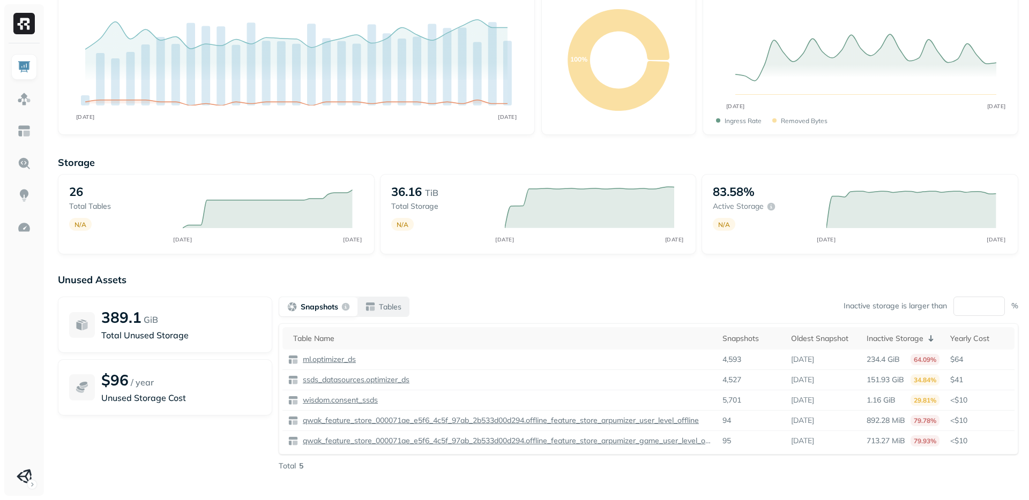
click at [389, 305] on p "Tables" at bounding box center [390, 307] width 23 height 10
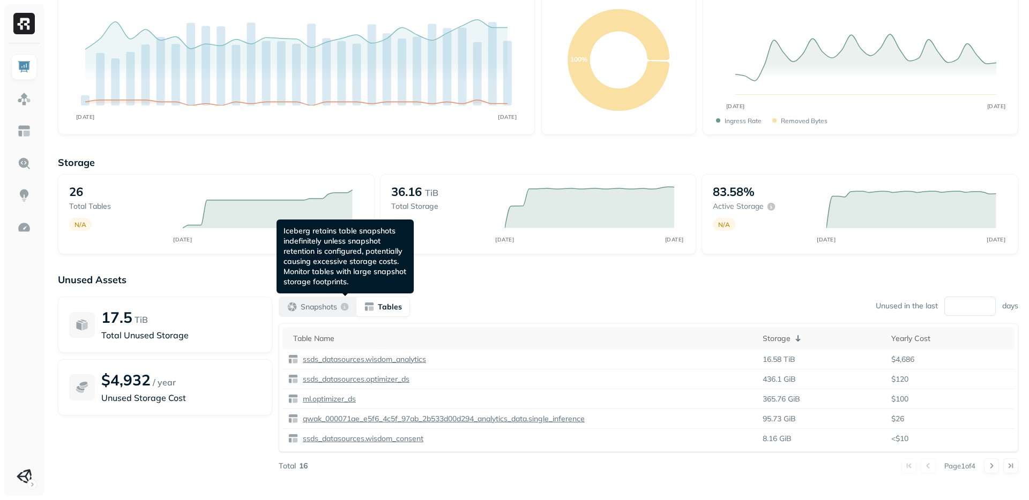
click at [331, 305] on p "Snapshots" at bounding box center [319, 307] width 36 height 10
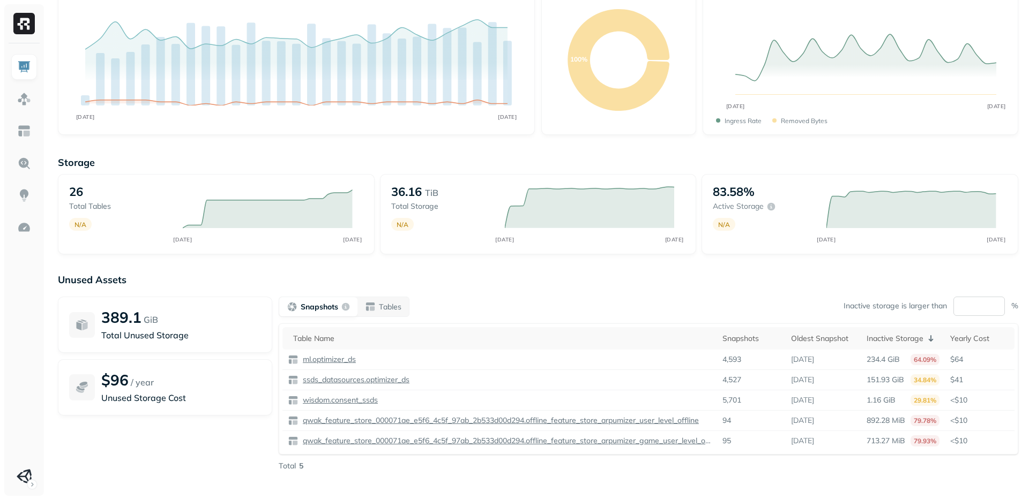
click at [985, 309] on input "**" at bounding box center [978, 306] width 51 height 19
type input "*"
click at [932, 343] on icon at bounding box center [930, 338] width 13 height 13
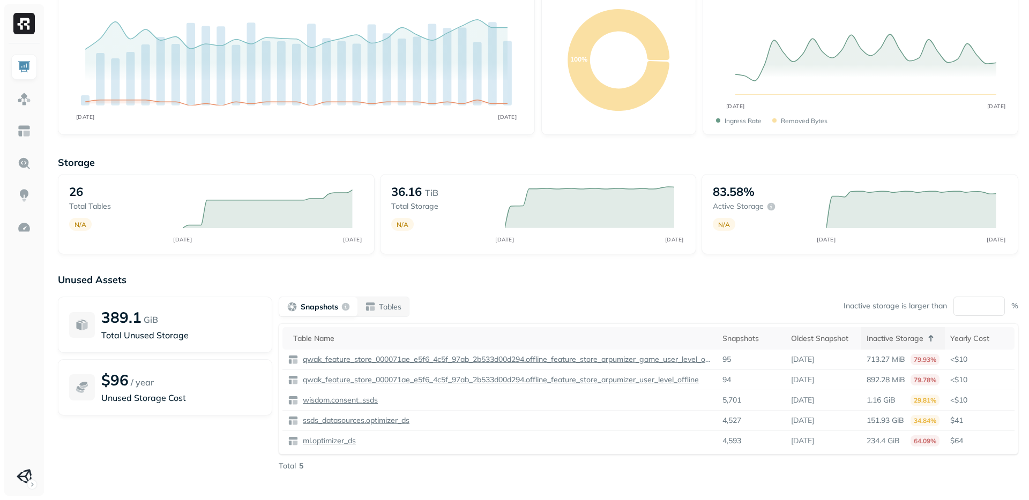
click at [932, 343] on icon at bounding box center [930, 338] width 13 height 13
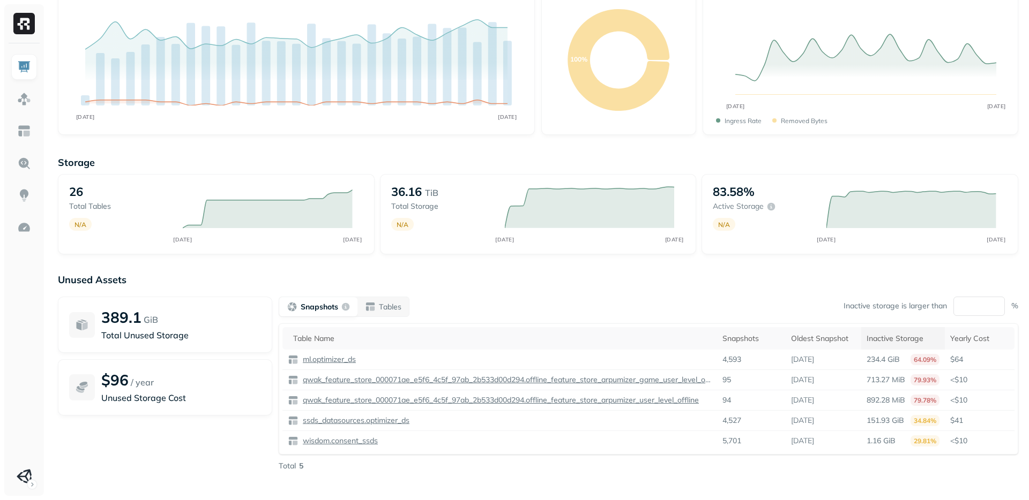
click at [878, 282] on p "Unused Assets" at bounding box center [538, 280] width 960 height 12
click at [973, 313] on input "number" at bounding box center [978, 306] width 51 height 19
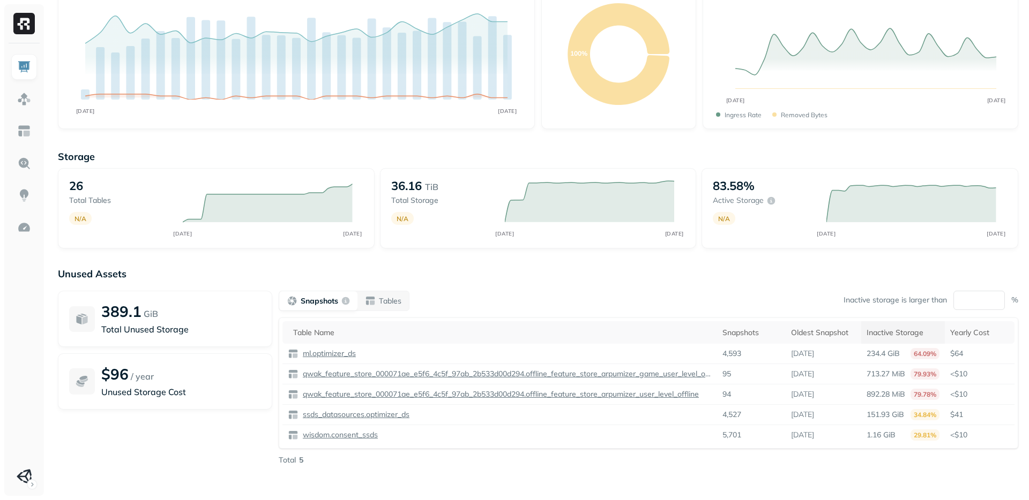
scroll to position [96, 0]
type input "**"
click at [393, 297] on p "Tables" at bounding box center [390, 299] width 23 height 10
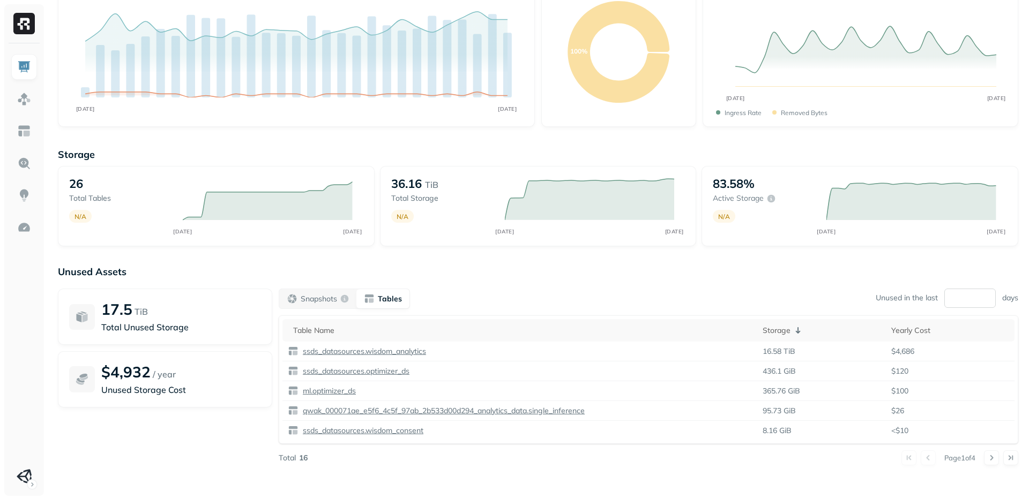
click at [966, 296] on input "**" at bounding box center [969, 298] width 51 height 19
click at [772, 291] on div "Snapshots Tables Unused in the last days" at bounding box center [648, 299] width 739 height 20
click at [958, 297] on input "number" at bounding box center [969, 298] width 51 height 19
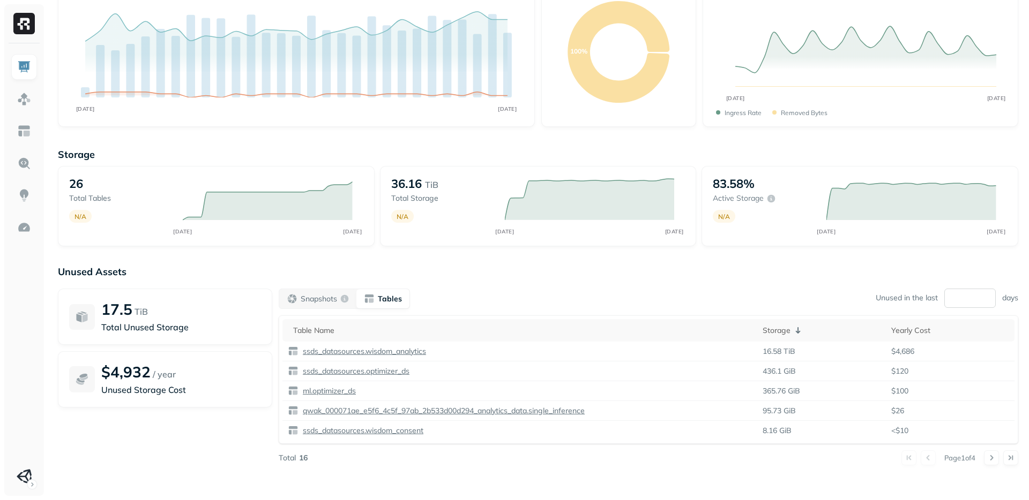
type input "**"
click at [1012, 298] on p "days" at bounding box center [1010, 298] width 16 height 10
click at [971, 296] on input "**" at bounding box center [969, 298] width 51 height 19
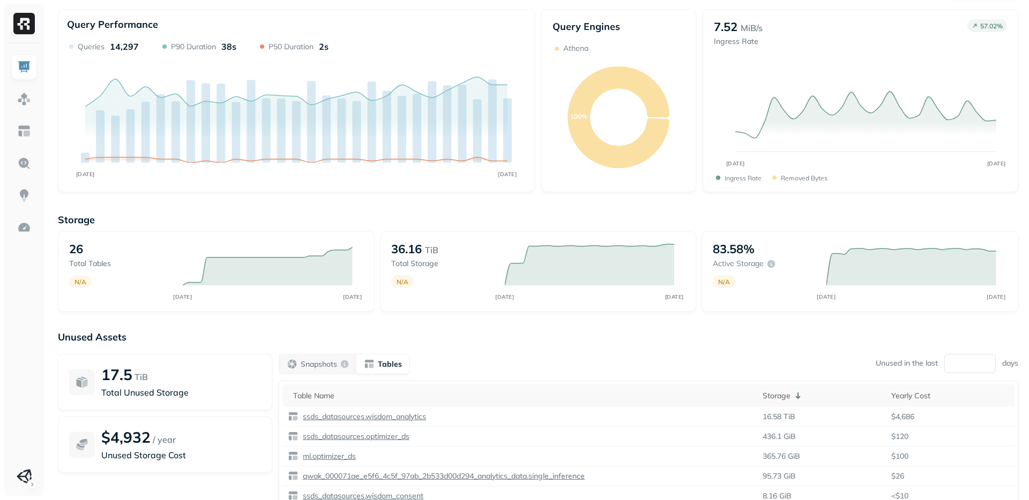
scroll to position [0, 0]
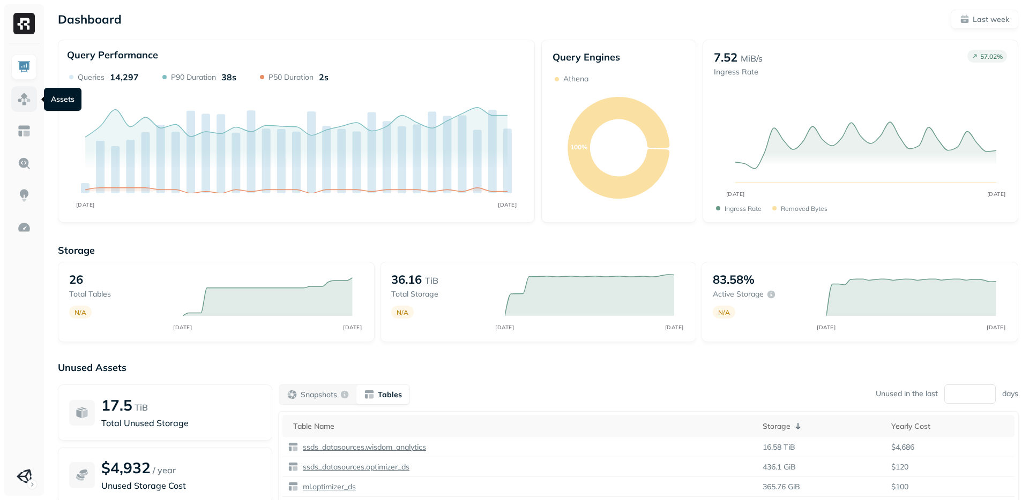
click at [23, 106] on img at bounding box center [24, 99] width 14 height 14
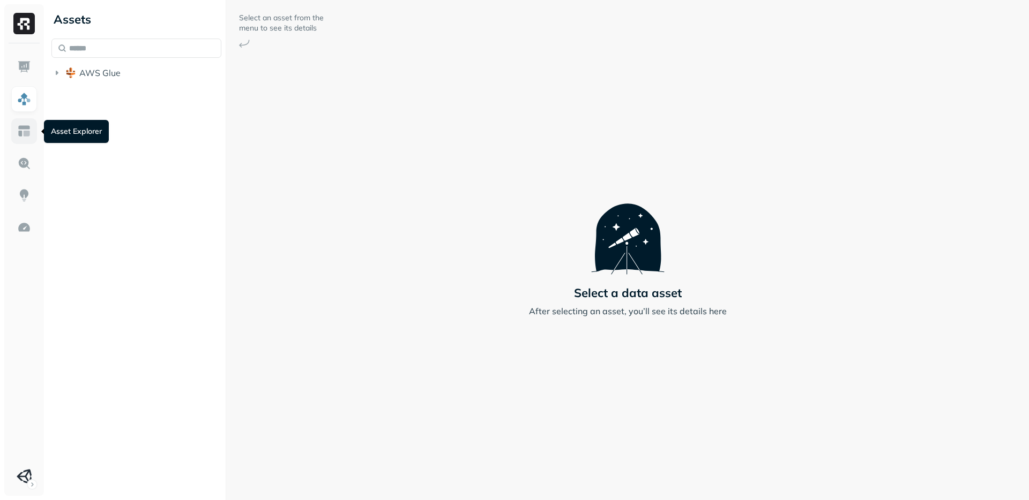
click at [24, 132] on img at bounding box center [24, 131] width 14 height 14
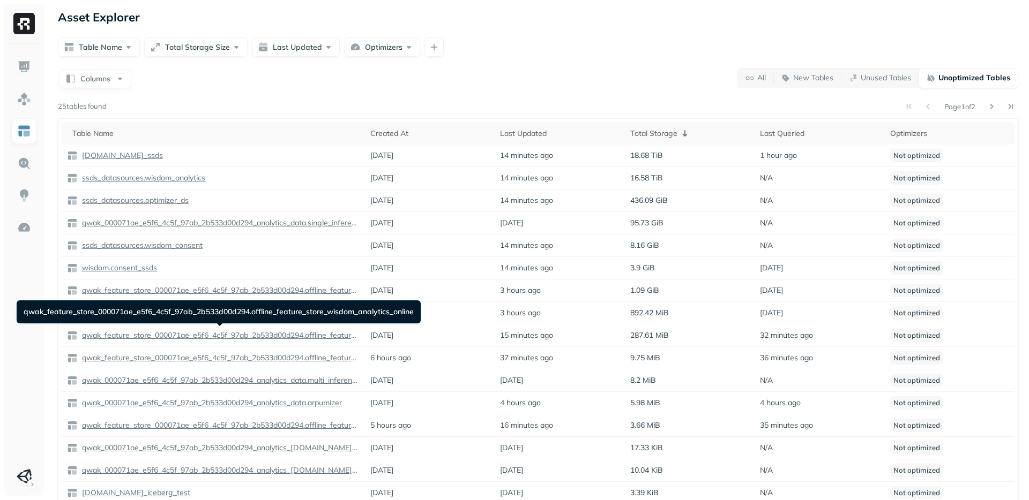
scroll to position [17, 0]
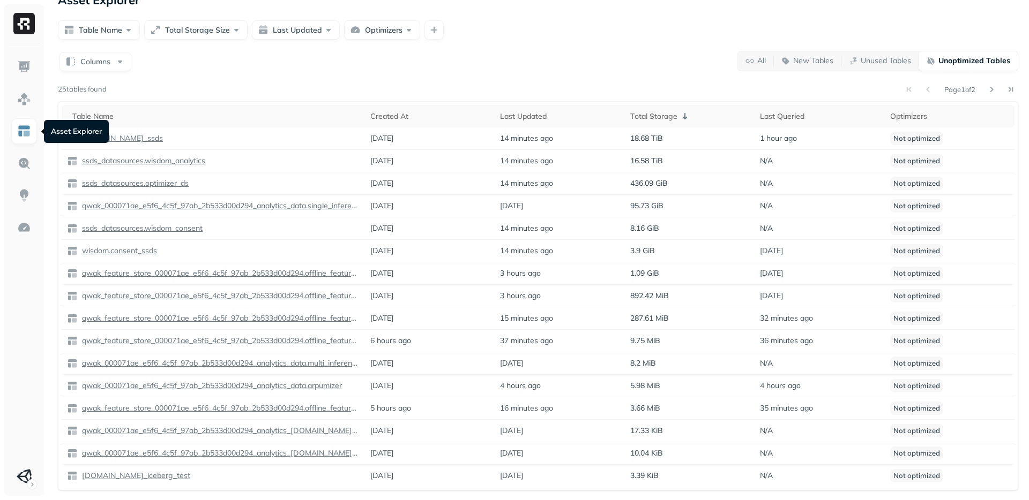
click at [26, 26] on img at bounding box center [23, 23] width 21 height 21
click at [29, 68] on img at bounding box center [24, 67] width 14 height 14
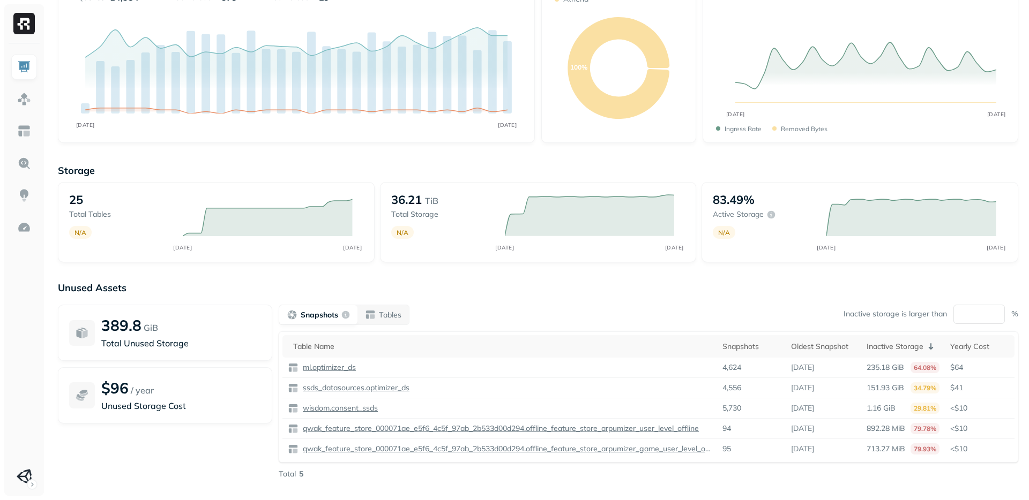
scroll to position [96, 0]
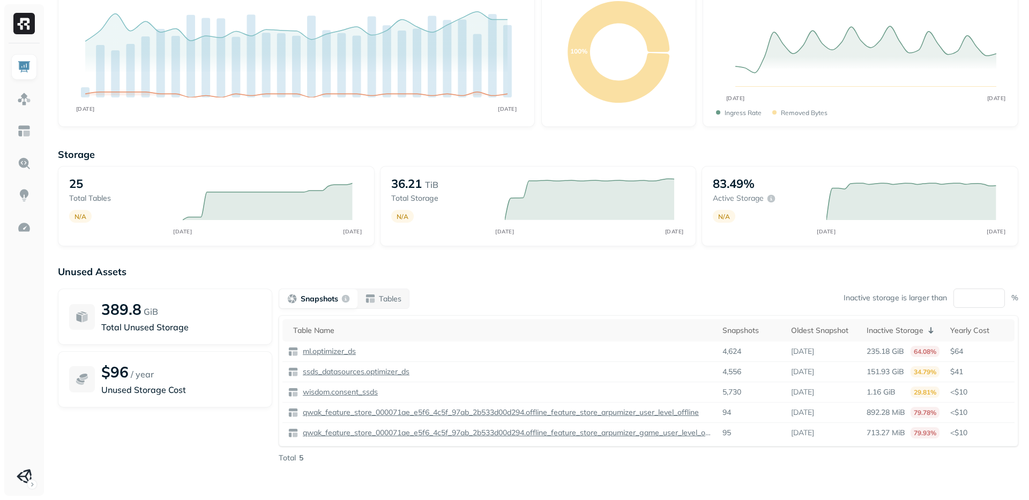
click at [164, 449] on div "389.8 GiB Total Unused Storage $96 / year Unused Storage Cost" at bounding box center [165, 376] width 214 height 175
click at [154, 389] on p "Unused Storage Cost" at bounding box center [181, 390] width 160 height 13
click at [303, 296] on p "Snapshots" at bounding box center [320, 299] width 38 height 10
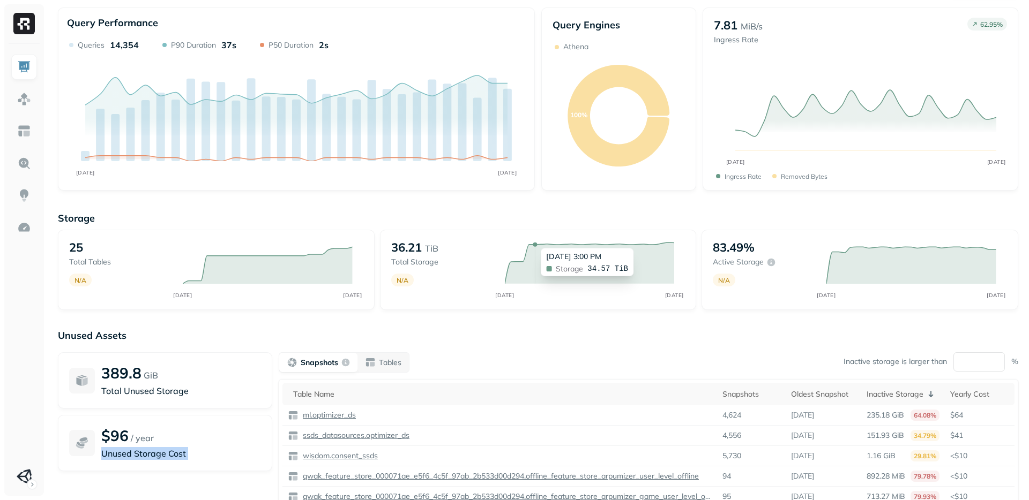
scroll to position [0, 0]
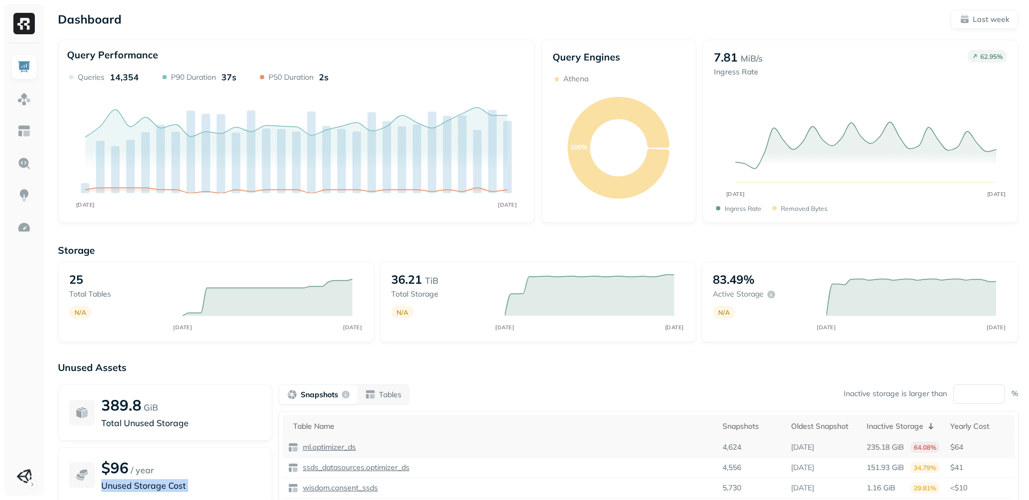
click at [353, 445] on p "ml.optimizer_ds" at bounding box center [328, 448] width 55 height 10
